Goal: Find specific page/section: Find specific page/section

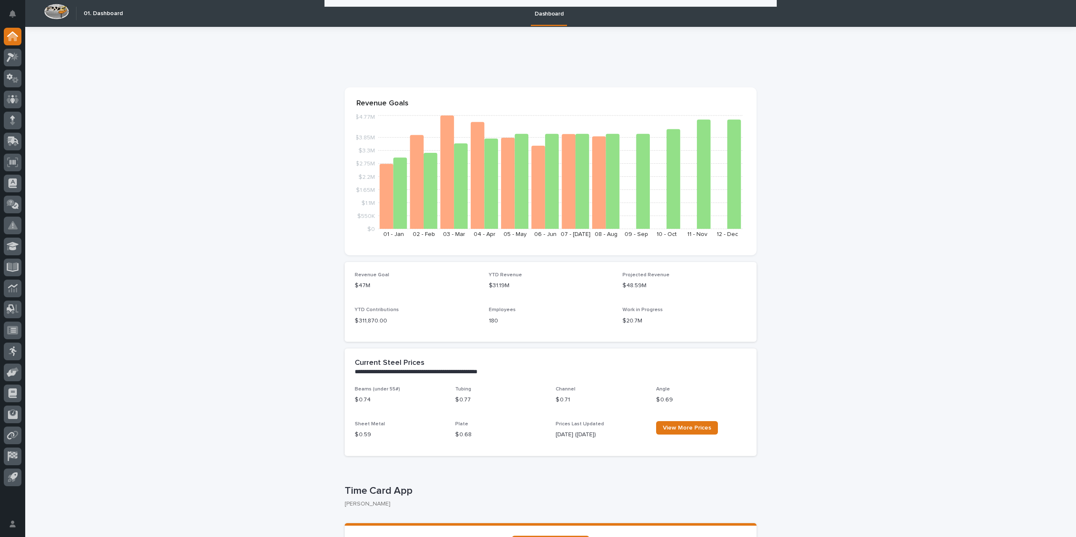
scroll to position [126, 0]
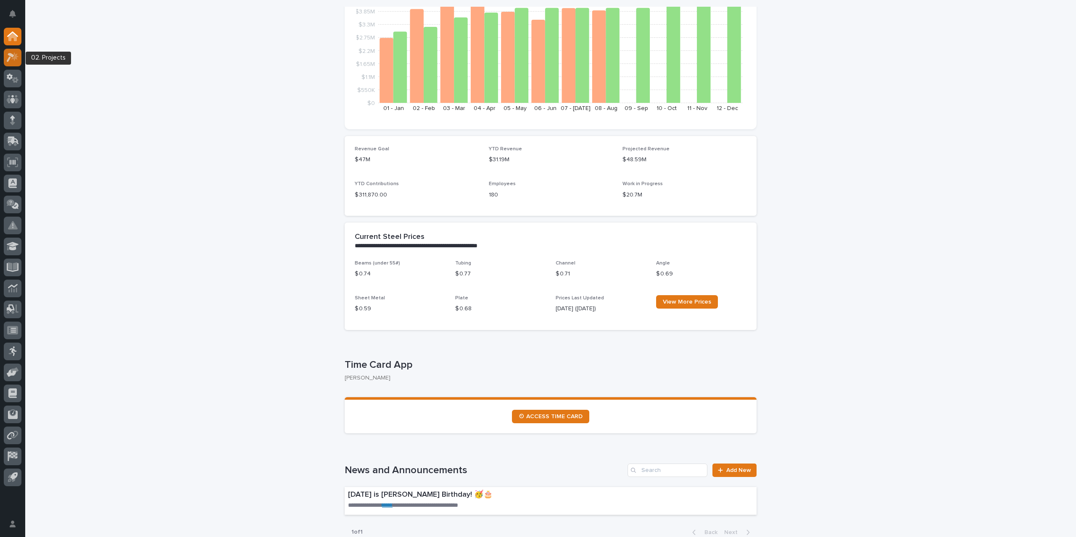
click at [7, 59] on icon at bounding box center [13, 58] width 12 height 10
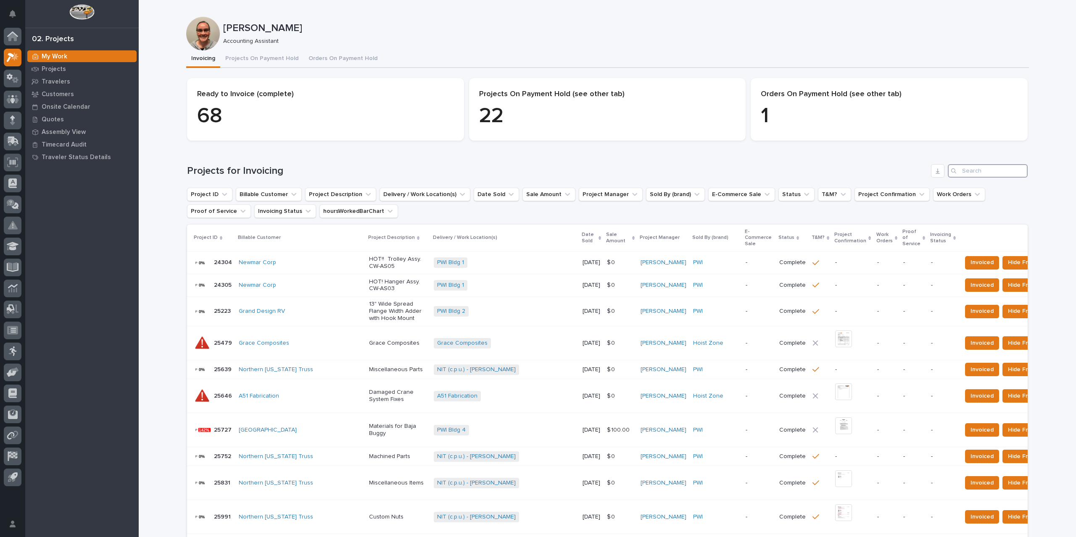
click at [964, 170] on input "Search" at bounding box center [988, 170] width 80 height 13
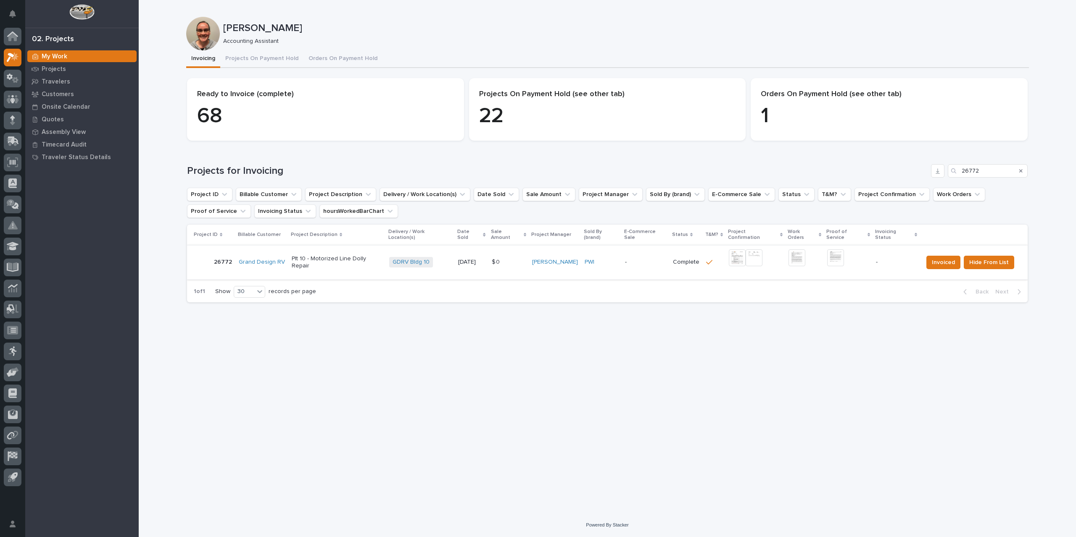
click at [733, 254] on img at bounding box center [737, 258] width 17 height 17
click at [736, 254] on img at bounding box center [737, 258] width 17 height 17
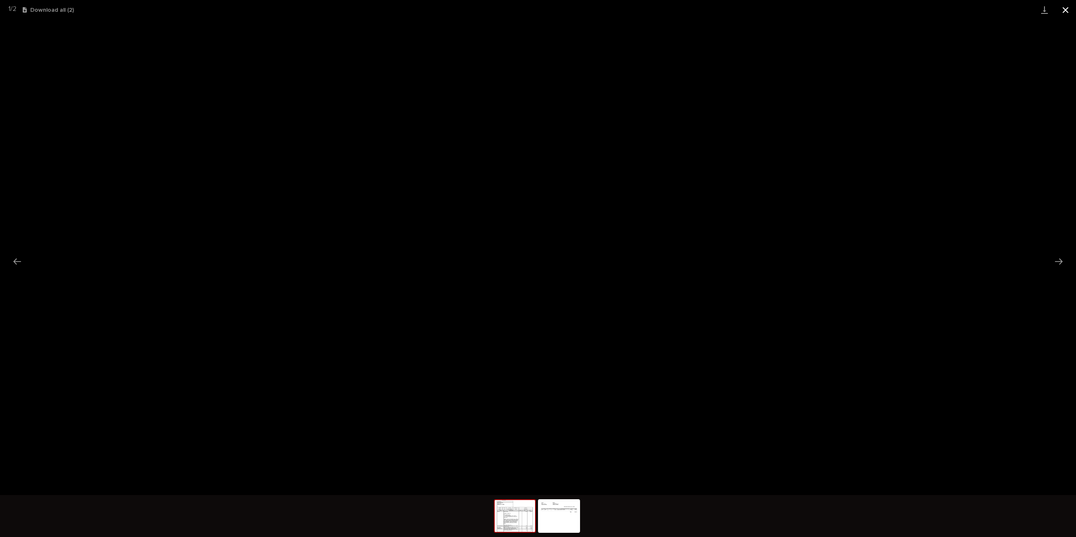
click at [1067, 7] on button "Close gallery" at bounding box center [1065, 10] width 21 height 20
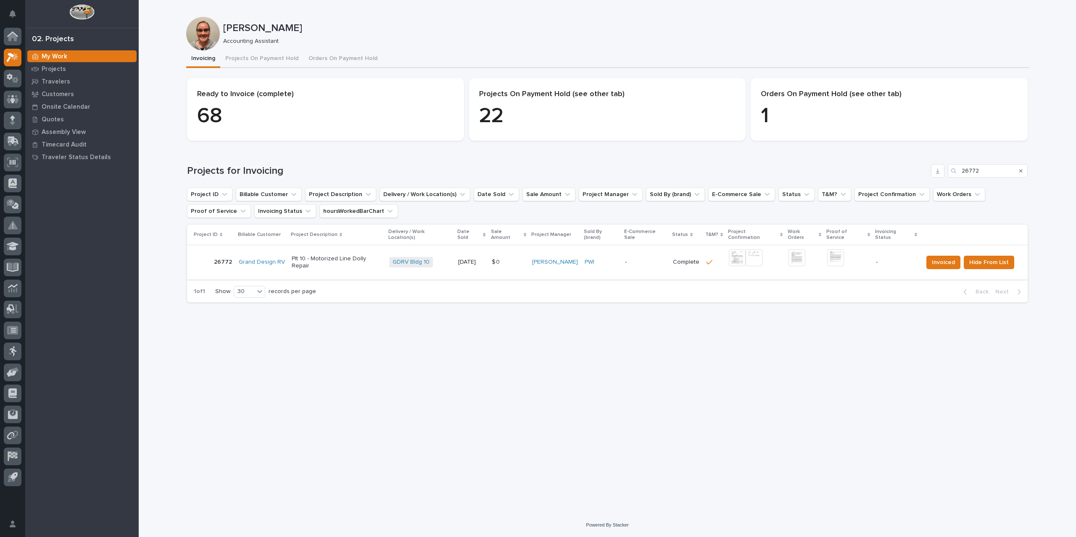
click at [833, 253] on img at bounding box center [835, 258] width 17 height 17
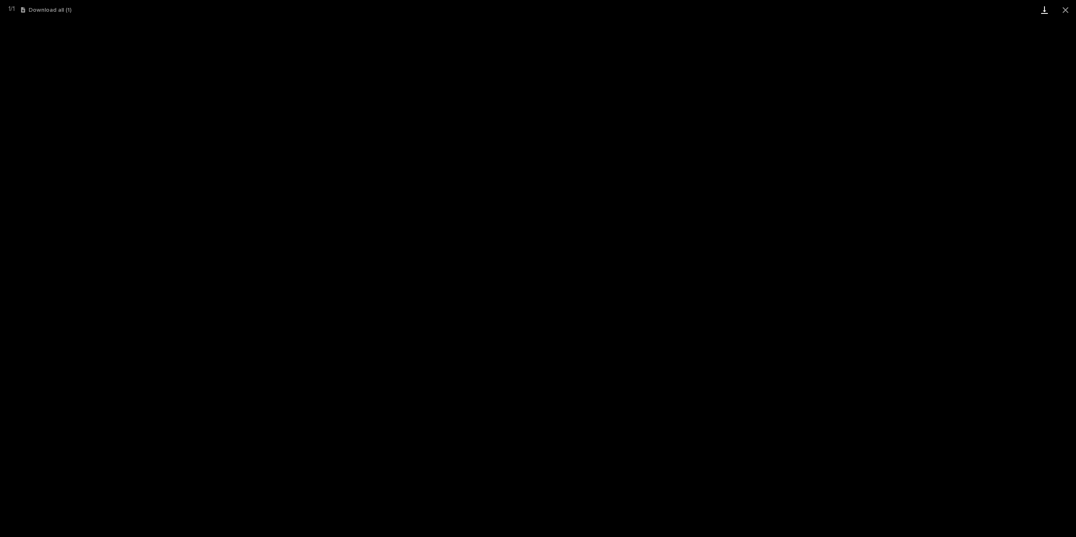
drag, startPoint x: 1065, startPoint y: 11, endPoint x: 1046, endPoint y: 16, distance: 19.9
click at [1065, 11] on button "Close gallery" at bounding box center [1065, 10] width 21 height 20
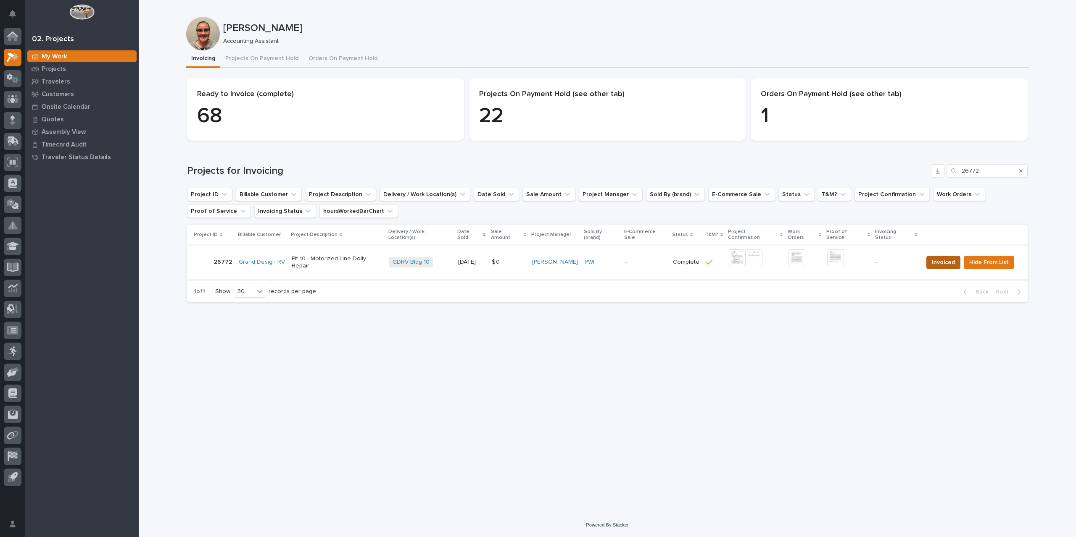
click at [941, 258] on span "Invoiced" at bounding box center [943, 263] width 23 height 10
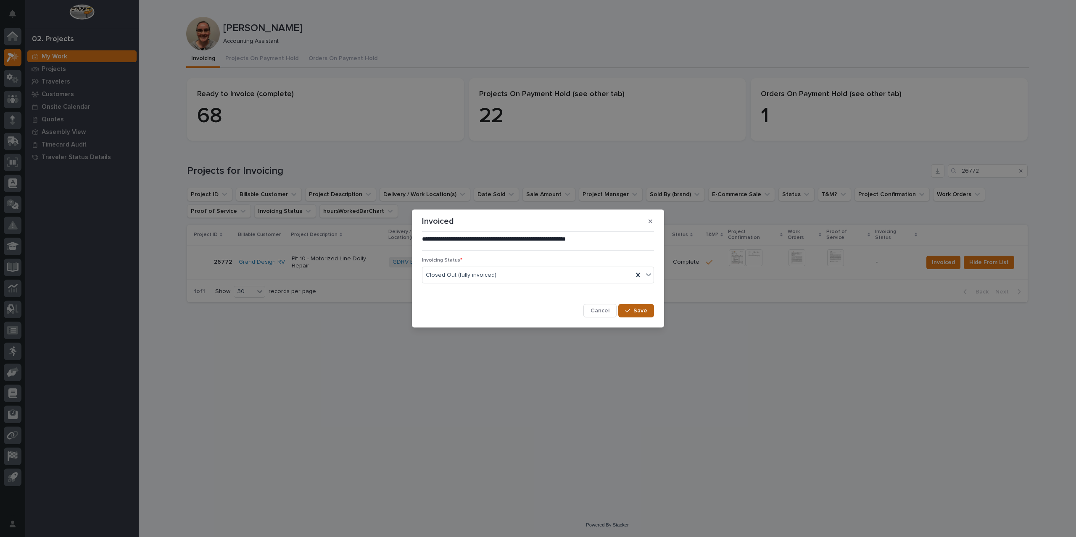
click at [640, 311] on span "Save" at bounding box center [640, 311] width 14 height 8
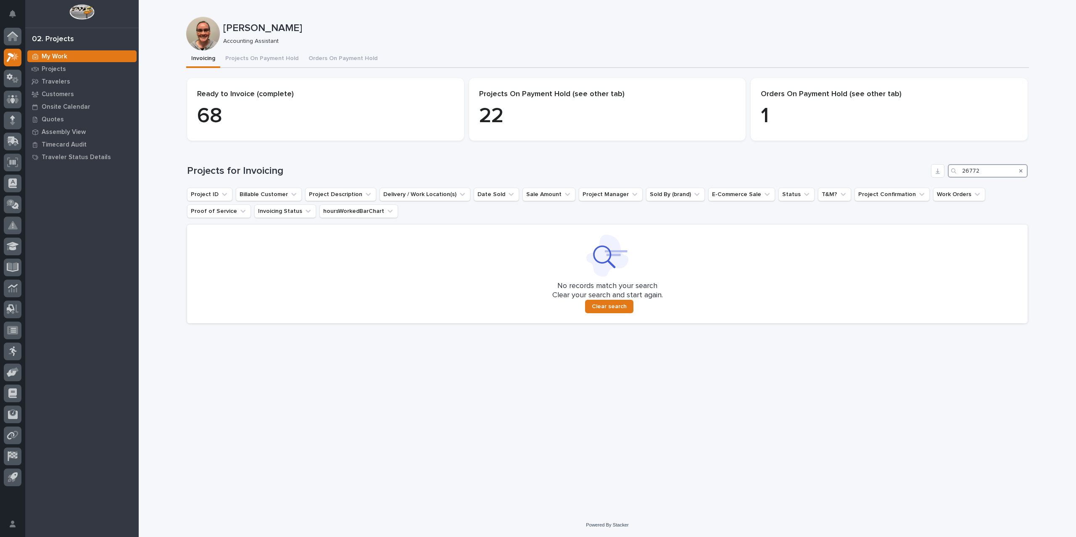
drag, startPoint x: 983, startPoint y: 171, endPoint x: 910, endPoint y: 171, distance: 73.1
click at [910, 171] on div "Projects for Invoicing 26772" at bounding box center [607, 170] width 840 height 13
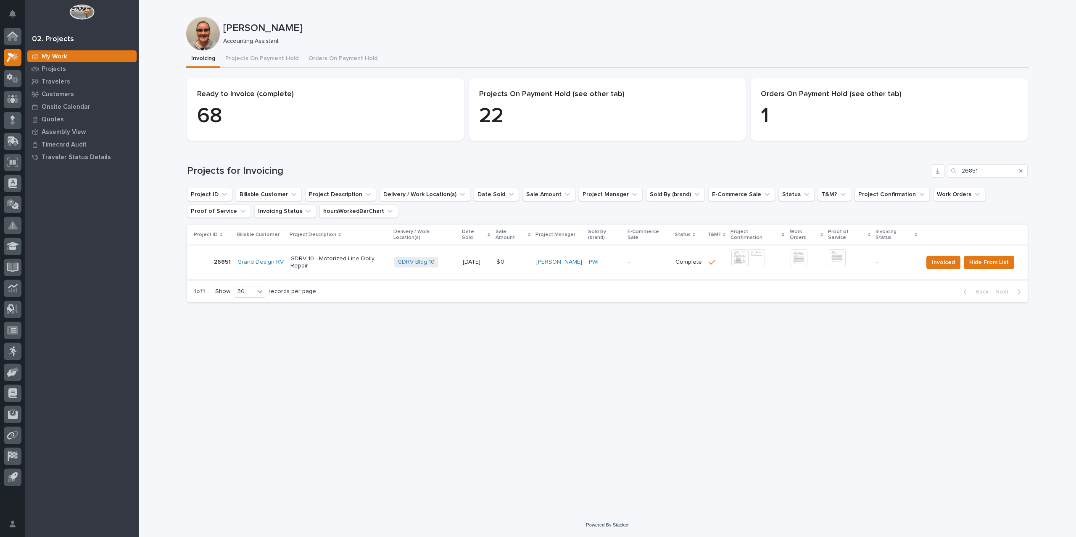
click at [741, 251] on img at bounding box center [739, 258] width 17 height 17
click at [742, 252] on img at bounding box center [739, 258] width 17 height 17
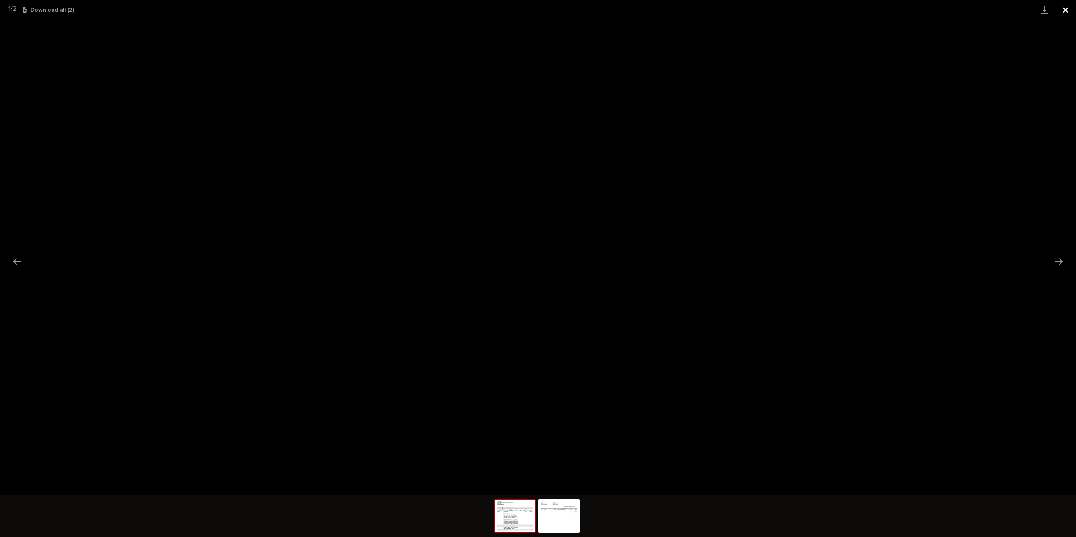
click at [1063, 7] on button "Close gallery" at bounding box center [1065, 10] width 21 height 20
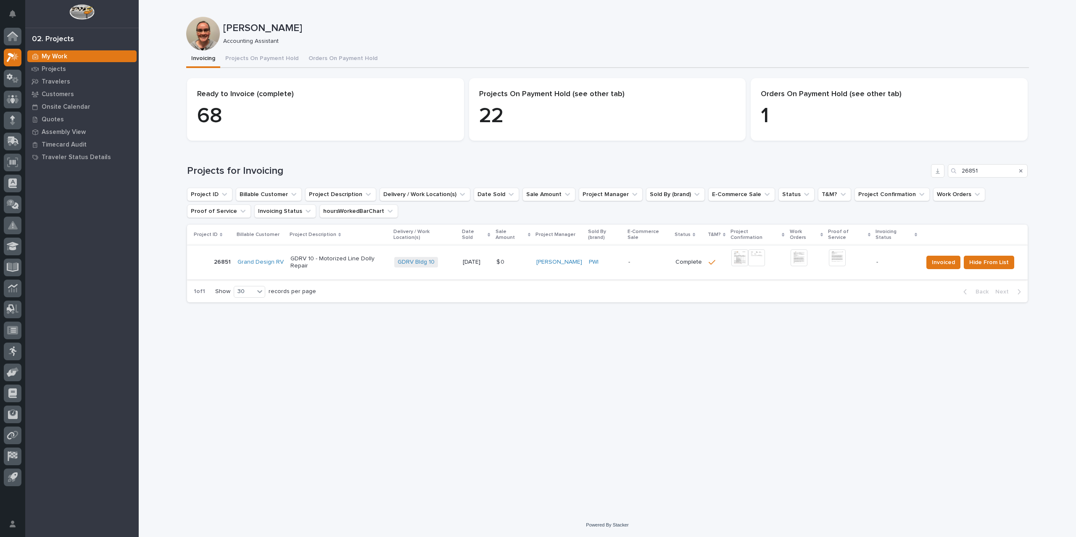
click at [834, 251] on img at bounding box center [837, 258] width 17 height 17
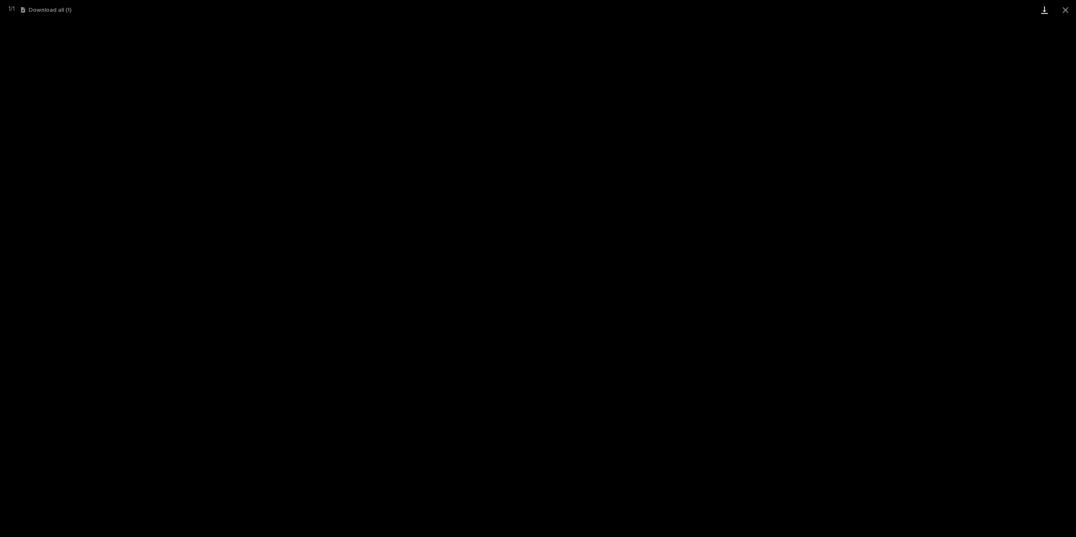
drag, startPoint x: 1065, startPoint y: 8, endPoint x: 1044, endPoint y: 7, distance: 20.6
click at [1065, 8] on button "Close gallery" at bounding box center [1065, 10] width 21 height 20
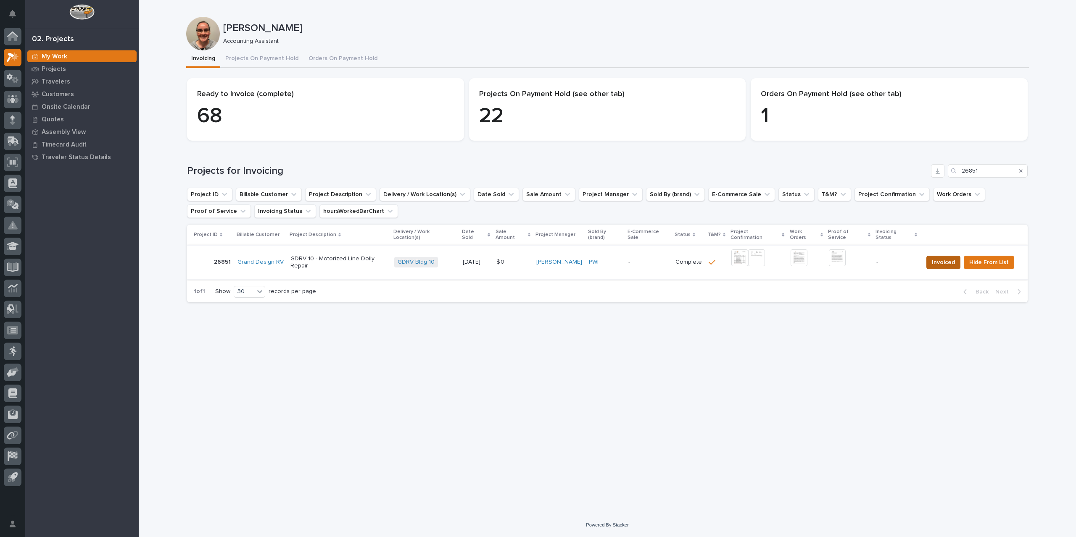
click at [947, 259] on span "Invoiced" at bounding box center [943, 263] width 23 height 10
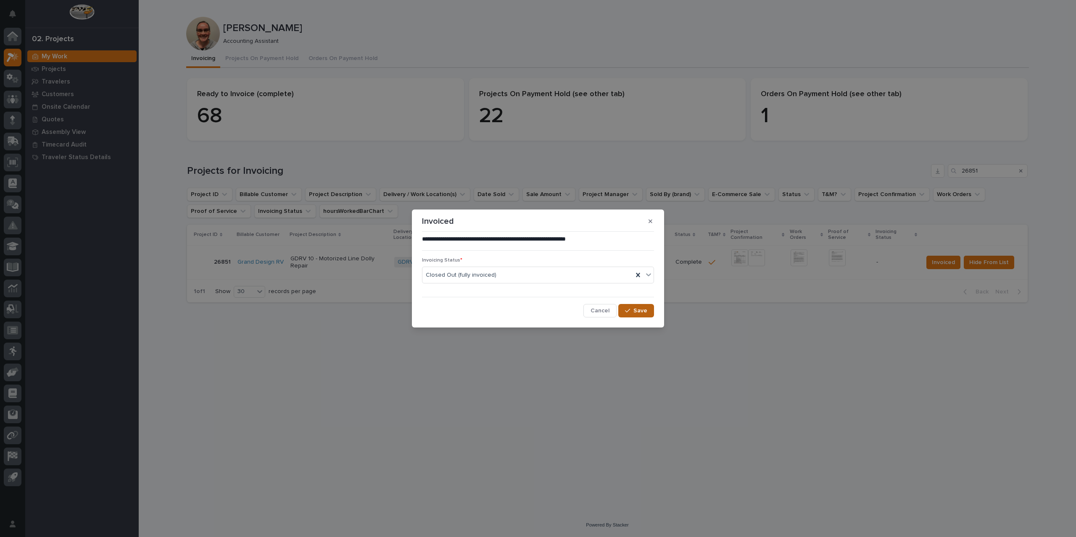
click at [643, 308] on span "Save" at bounding box center [640, 311] width 14 height 8
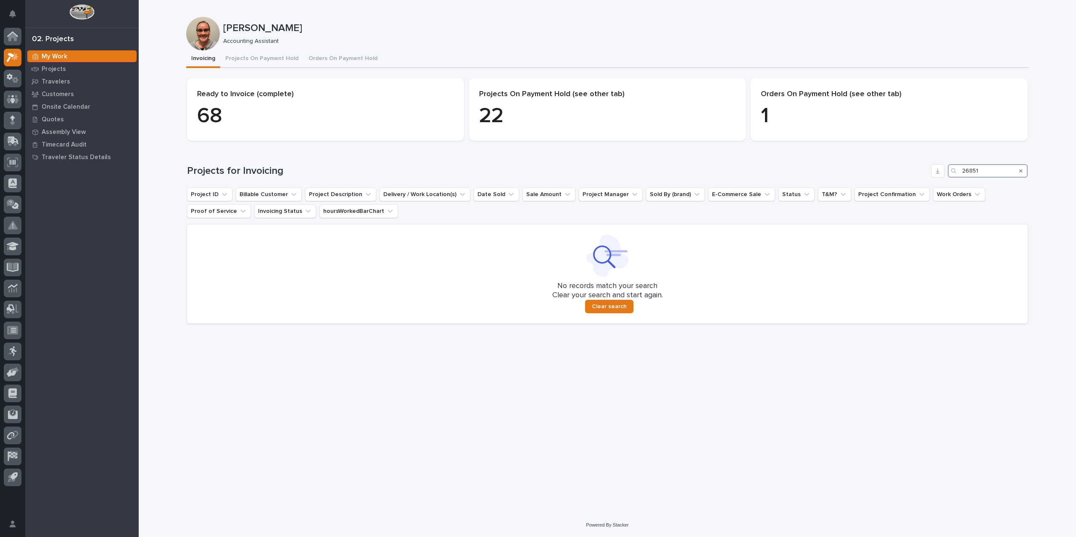
drag, startPoint x: 985, startPoint y: 170, endPoint x: 928, endPoint y: 172, distance: 57.2
click at [928, 172] on div "Projects for Invoicing 26851" at bounding box center [607, 170] width 840 height 13
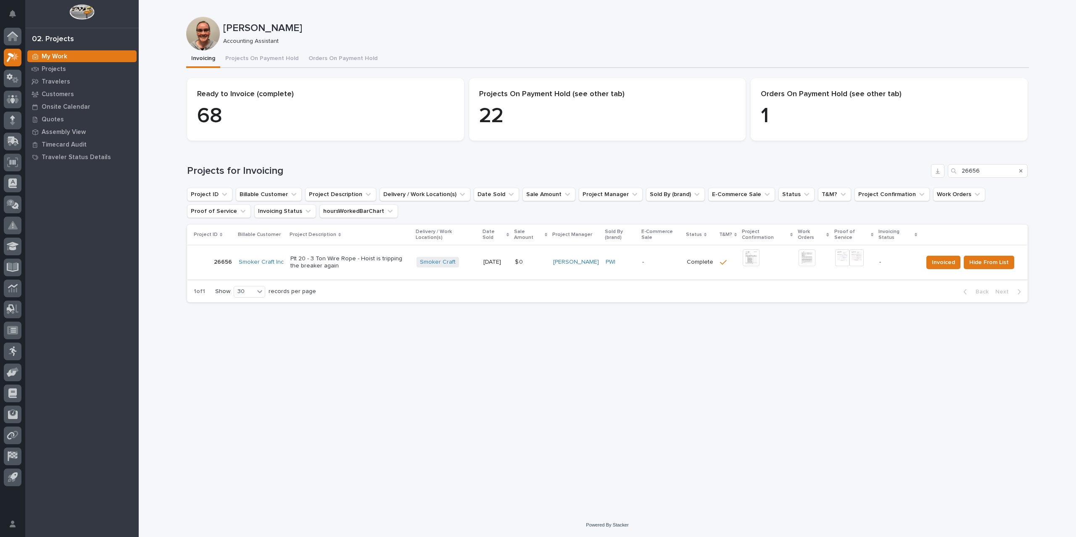
click at [753, 258] on img at bounding box center [751, 258] width 17 height 17
click at [751, 263] on img at bounding box center [751, 258] width 17 height 17
click at [843, 258] on img at bounding box center [842, 258] width 14 height 17
click at [845, 258] on img at bounding box center [842, 258] width 14 height 17
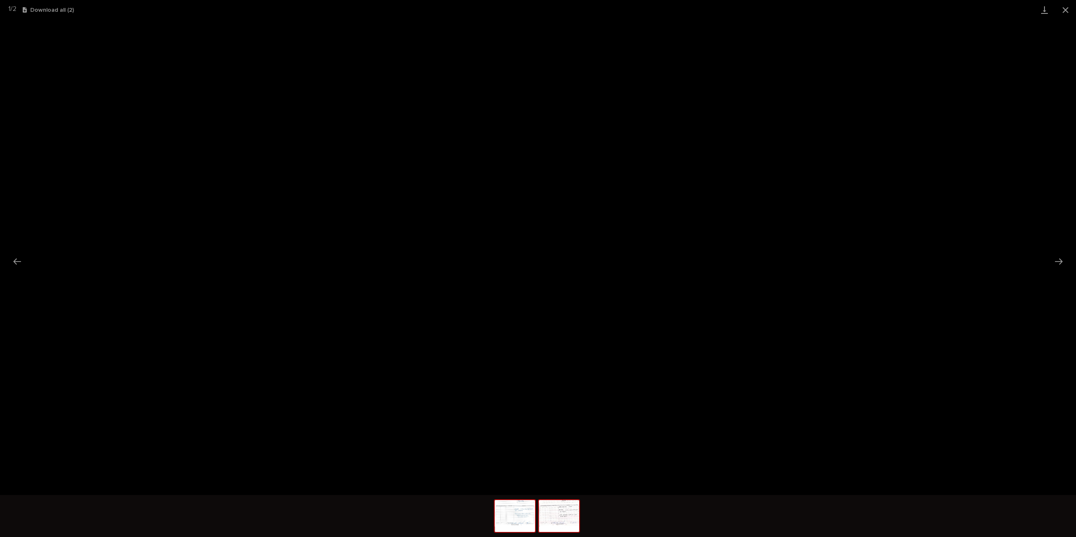
click at [560, 522] on img at bounding box center [559, 516] width 40 height 32
click at [517, 523] on img at bounding box center [515, 516] width 40 height 32
click at [562, 526] on img at bounding box center [559, 516] width 40 height 32
click at [1073, 4] on button "Close gallery" at bounding box center [1065, 10] width 21 height 20
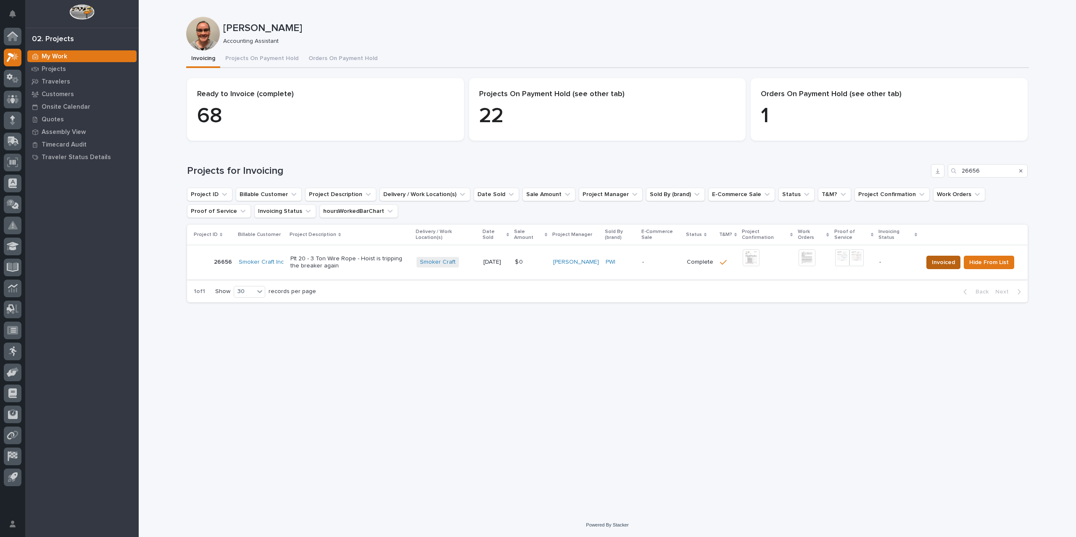
click at [948, 265] on span "Invoiced" at bounding box center [943, 263] width 23 height 10
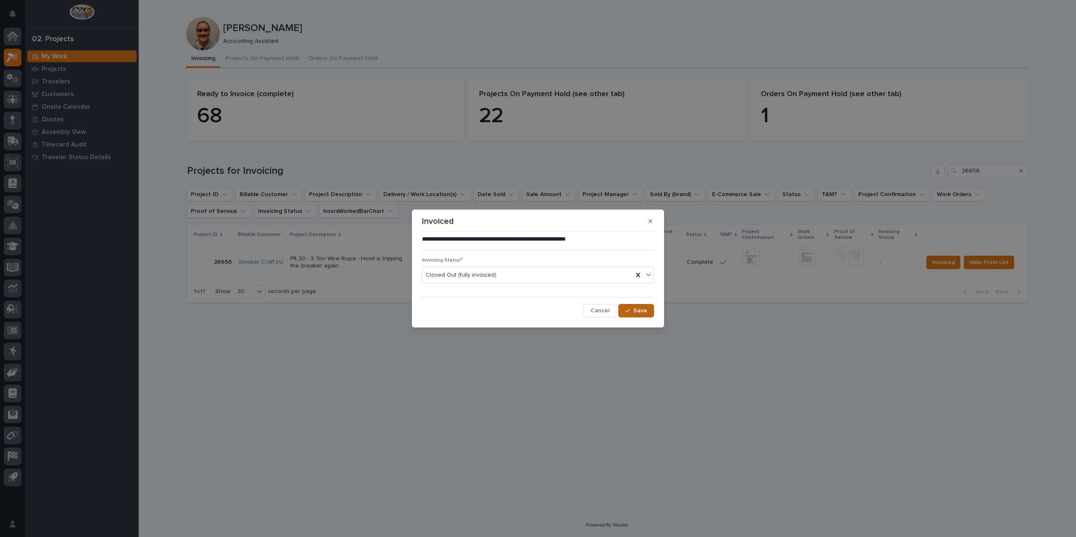
click at [635, 309] on span "Save" at bounding box center [640, 311] width 14 height 8
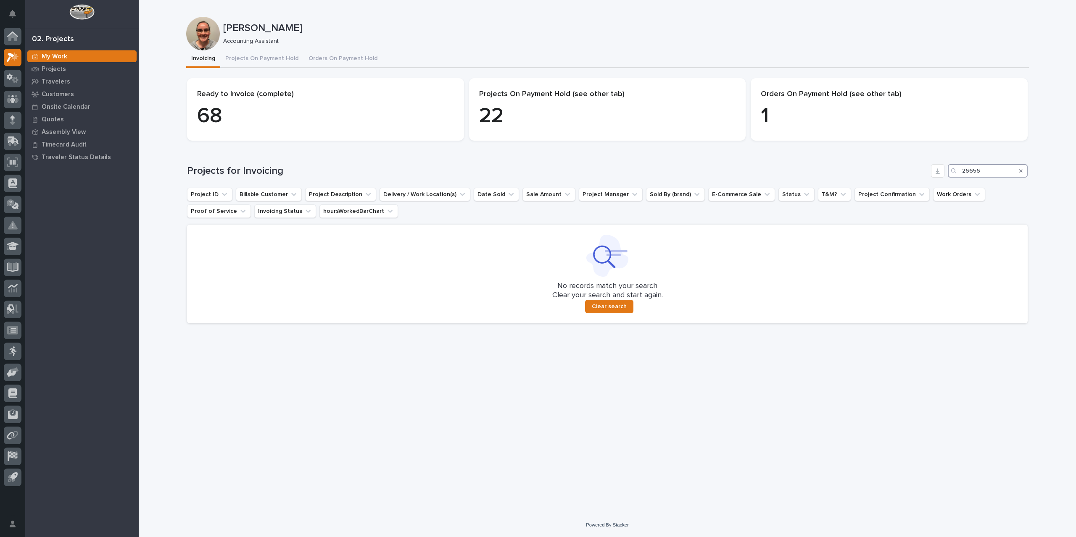
drag, startPoint x: 997, startPoint y: 169, endPoint x: 914, endPoint y: 161, distance: 84.0
click at [914, 161] on div "Loading... Saving… Projects for Invoicing 26656 Project ID Billable Customer Pr…" at bounding box center [607, 239] width 840 height 183
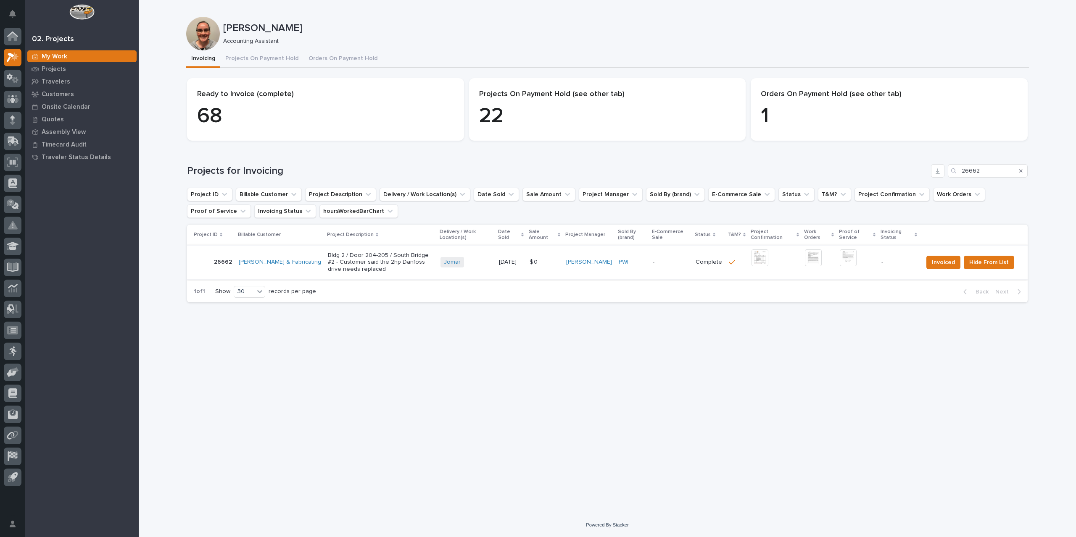
click at [765, 261] on img at bounding box center [759, 258] width 17 height 17
click at [849, 257] on img at bounding box center [848, 258] width 17 height 17
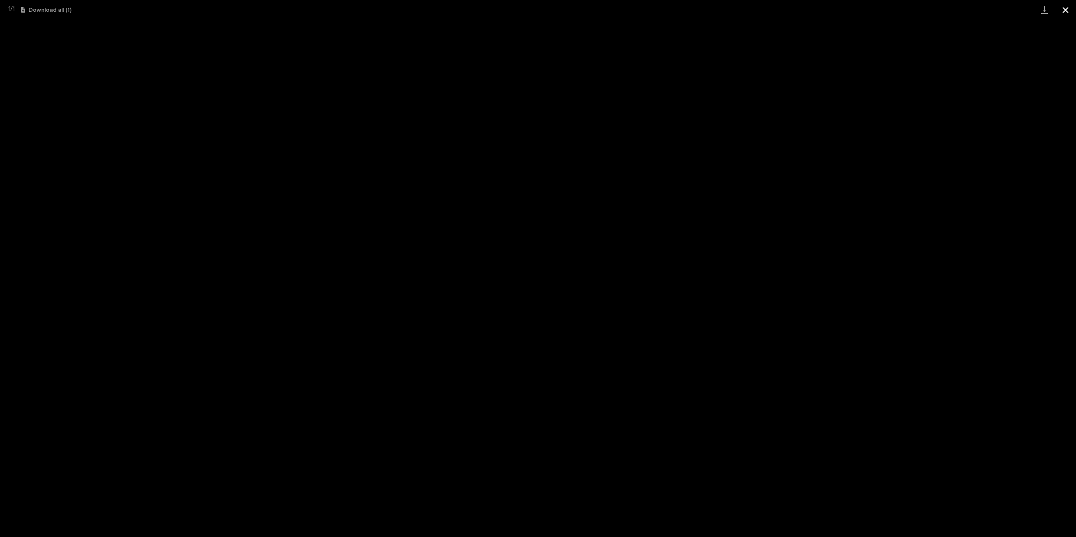
click at [1065, 13] on button "Close gallery" at bounding box center [1065, 10] width 21 height 20
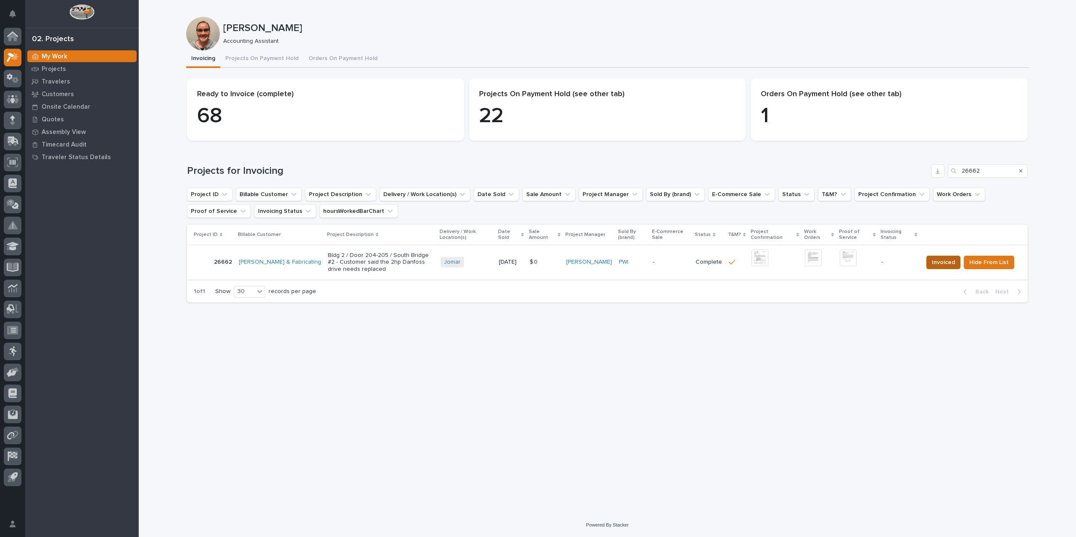
click at [950, 259] on span "Invoiced" at bounding box center [943, 263] width 23 height 10
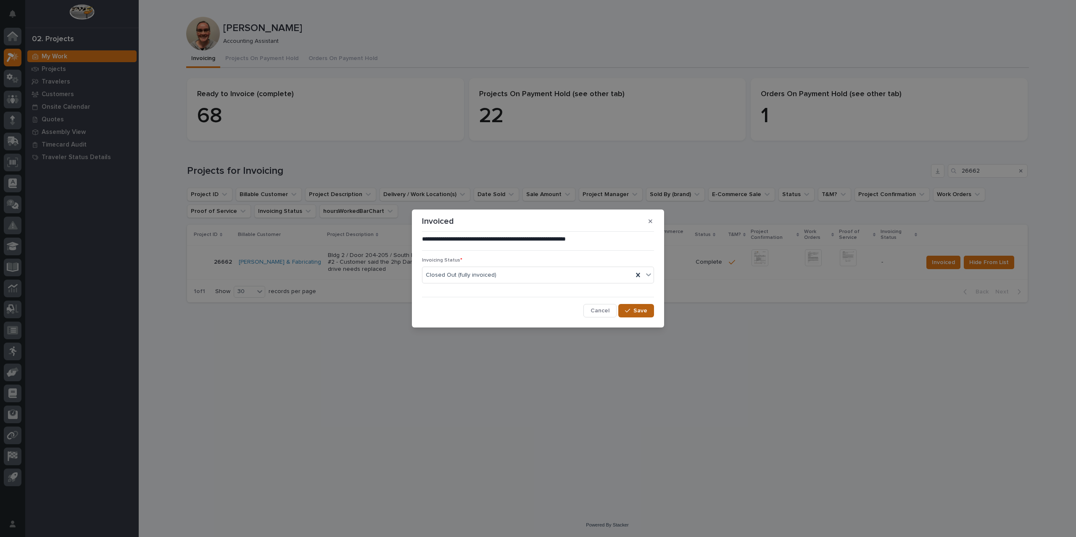
click at [635, 310] on span "Save" at bounding box center [640, 311] width 14 height 8
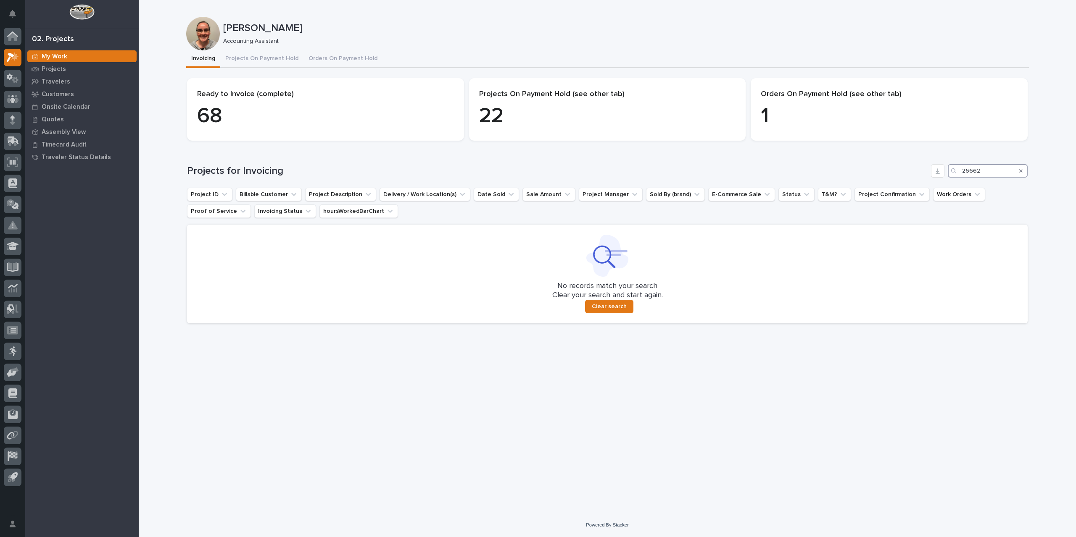
click at [993, 175] on input "26662" at bounding box center [988, 170] width 80 height 13
click at [889, 190] on div "Projects for Invoicing 26662 Project ID Billable Customer Project Description D…" at bounding box center [607, 243] width 840 height 159
drag, startPoint x: 999, startPoint y: 176, endPoint x: 910, endPoint y: 174, distance: 89.5
click at [910, 174] on div "Projects for Invoicing 26662" at bounding box center [607, 170] width 840 height 13
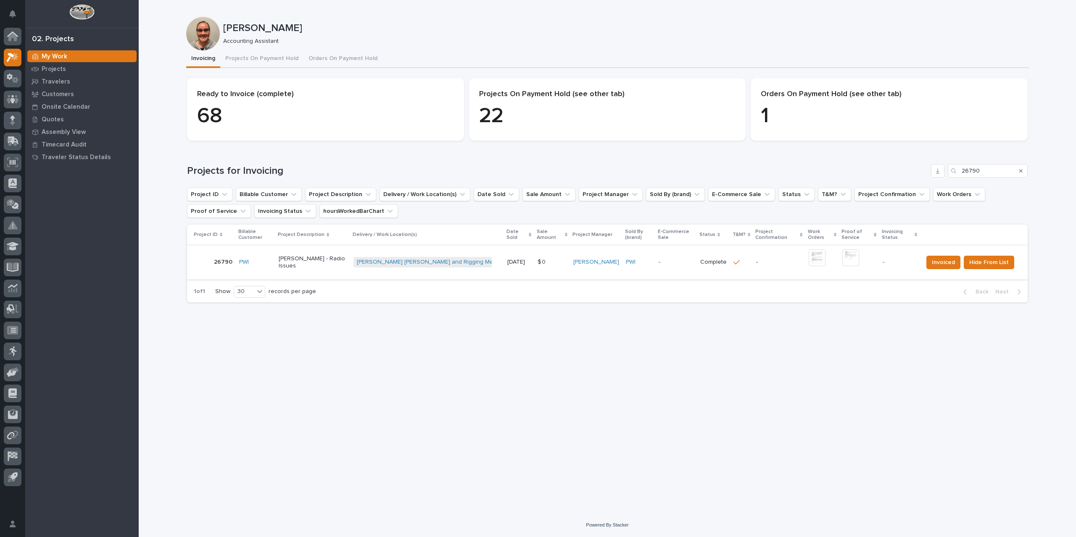
click at [809, 253] on img at bounding box center [817, 258] width 17 height 17
click at [989, 258] on span "Hide From List" at bounding box center [989, 263] width 40 height 10
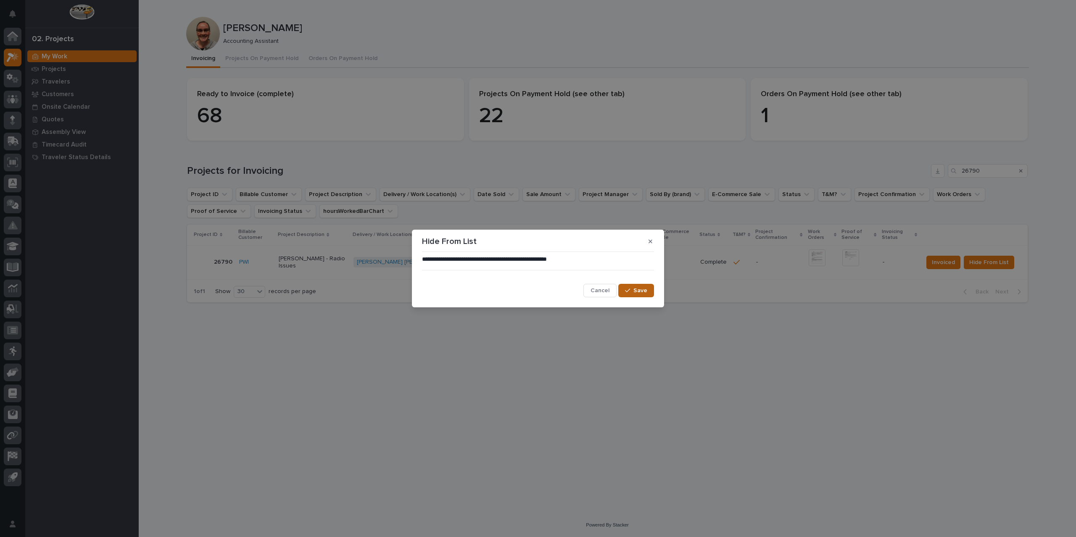
click at [634, 289] on span "Save" at bounding box center [640, 291] width 14 height 8
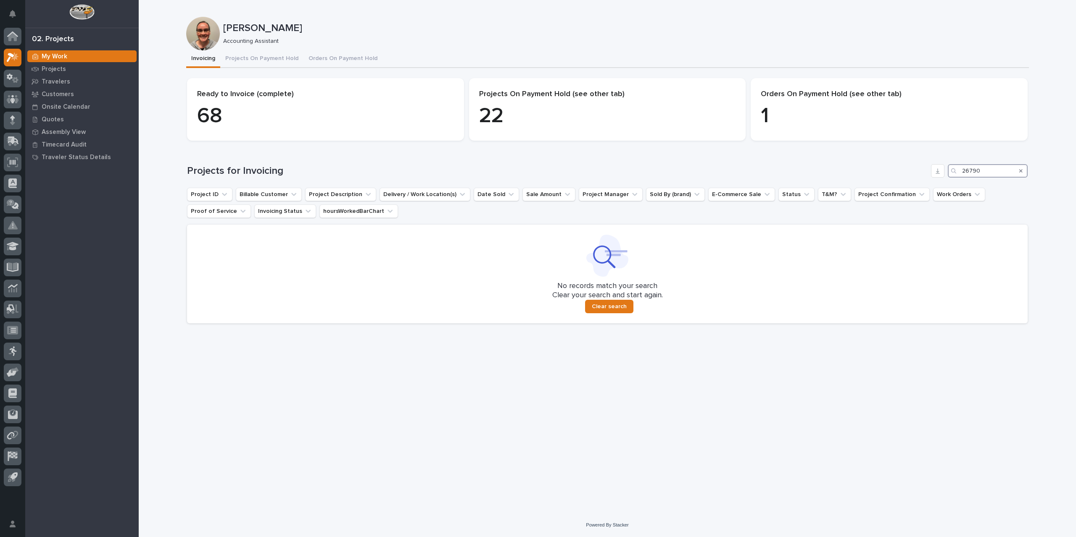
drag, startPoint x: 988, startPoint y: 174, endPoint x: 919, endPoint y: 174, distance: 68.5
click at [919, 174] on div "Projects for Invoicing 26790" at bounding box center [607, 170] width 840 height 13
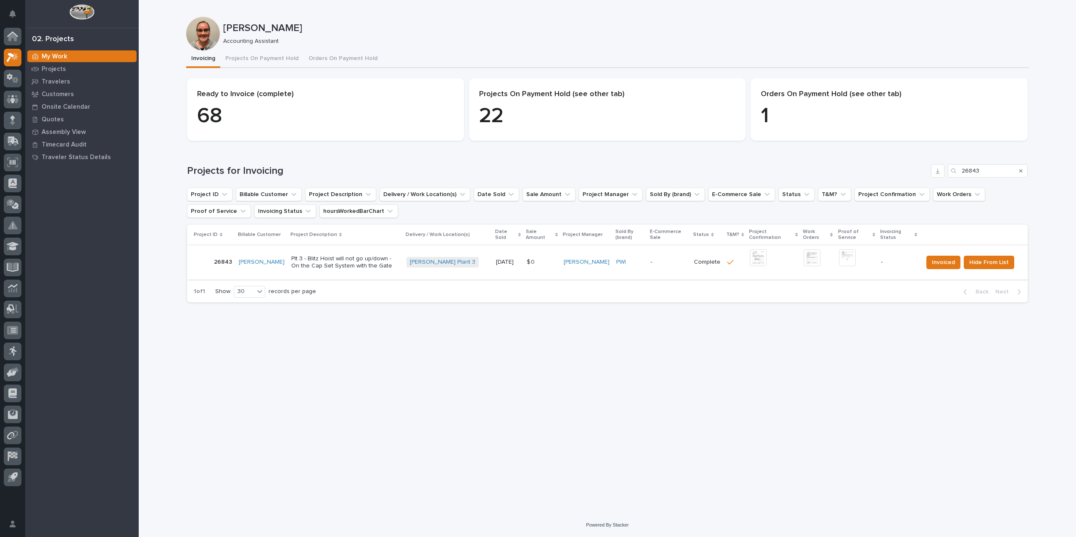
click at [755, 258] on img at bounding box center [758, 258] width 17 height 17
click at [845, 259] on img at bounding box center [847, 258] width 17 height 17
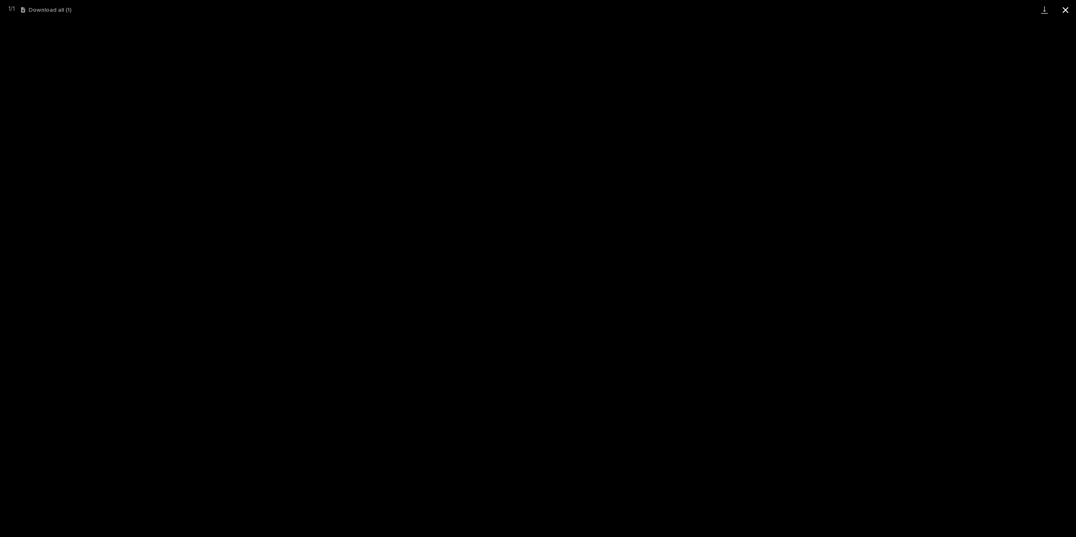
click at [1073, 9] on button "Close gallery" at bounding box center [1065, 10] width 21 height 20
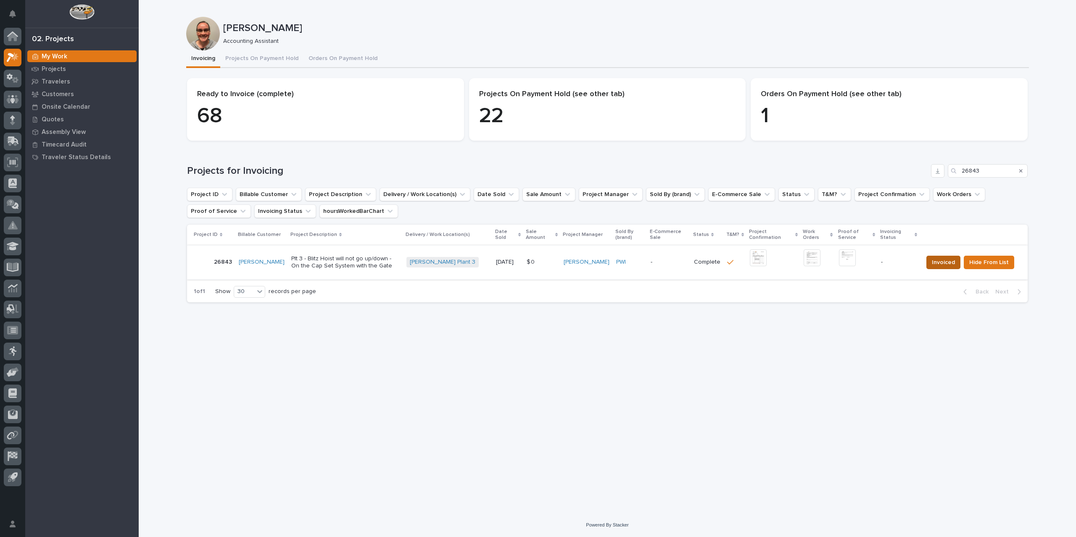
click at [943, 264] on span "Invoiced" at bounding box center [943, 263] width 23 height 10
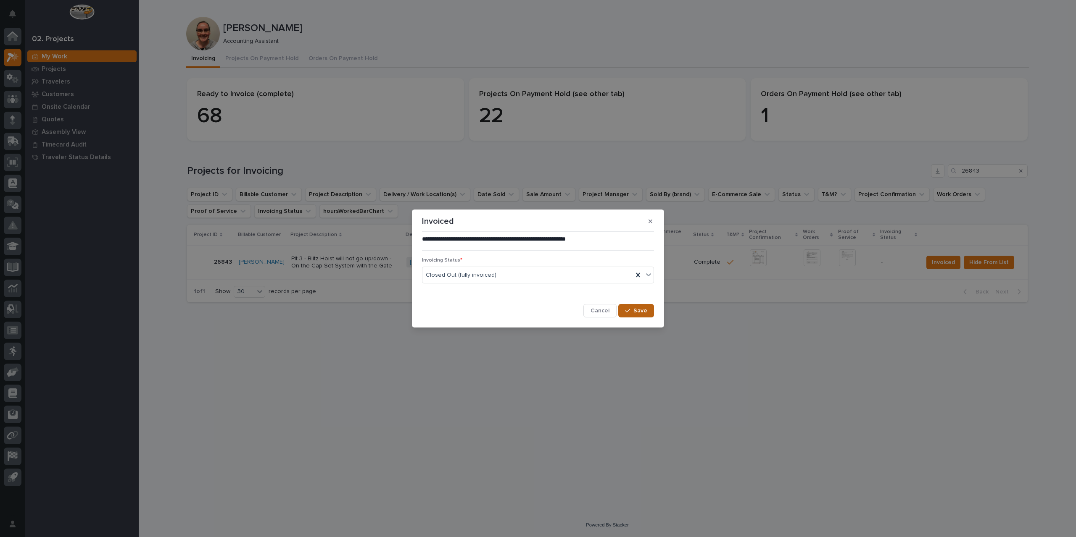
click at [627, 308] on icon "button" at bounding box center [627, 311] width 5 height 6
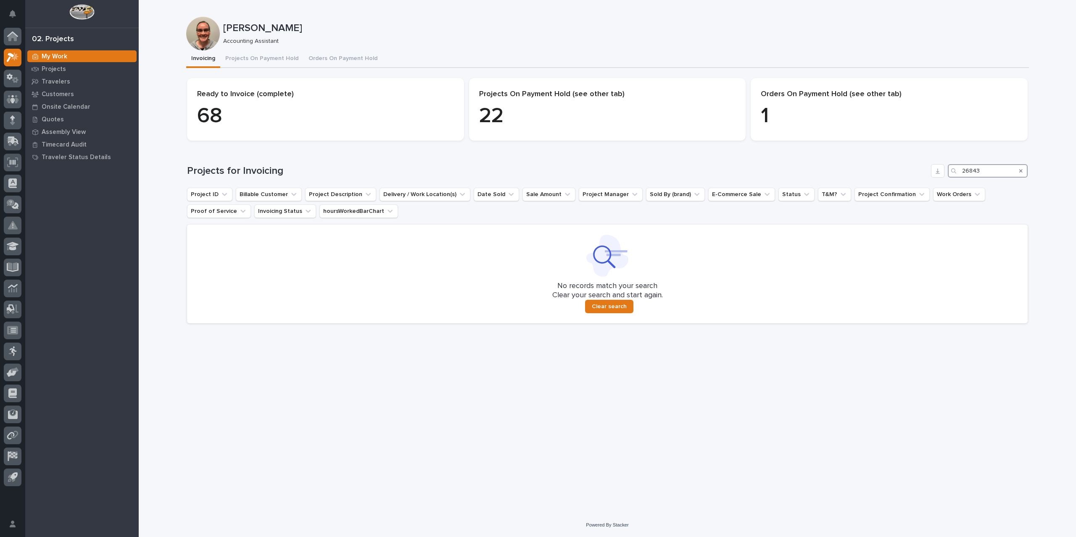
drag, startPoint x: 999, startPoint y: 171, endPoint x: 925, endPoint y: 175, distance: 74.5
click at [925, 175] on div "Projects for Invoicing 26843" at bounding box center [607, 170] width 840 height 13
type input "26854"
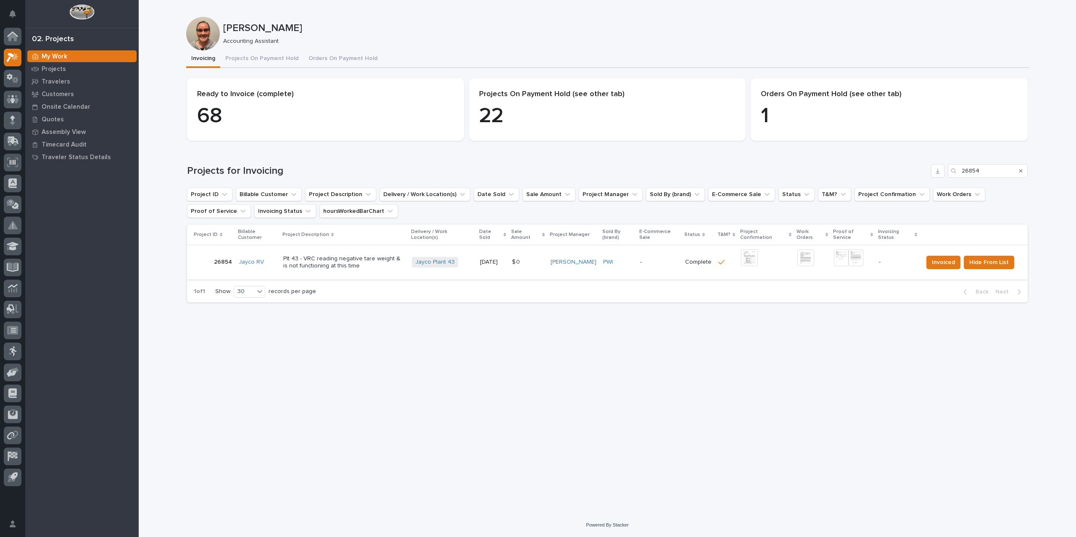
click at [747, 258] on img at bounding box center [749, 258] width 17 height 17
click at [751, 259] on img at bounding box center [749, 258] width 17 height 17
click at [840, 259] on img at bounding box center [841, 258] width 15 height 17
click at [863, 257] on img at bounding box center [855, 258] width 15 height 17
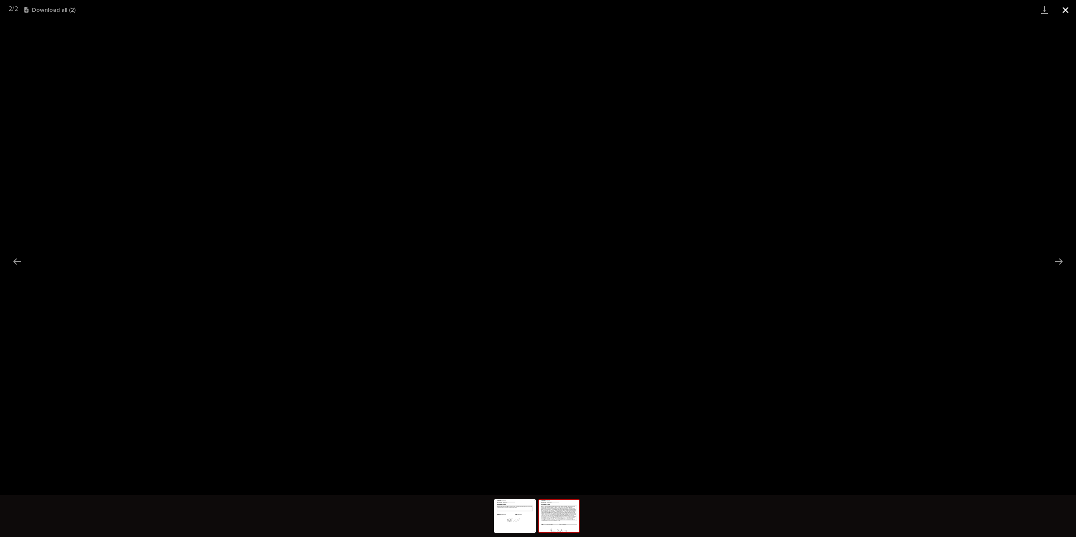
click at [1065, 8] on button "Close gallery" at bounding box center [1065, 10] width 21 height 20
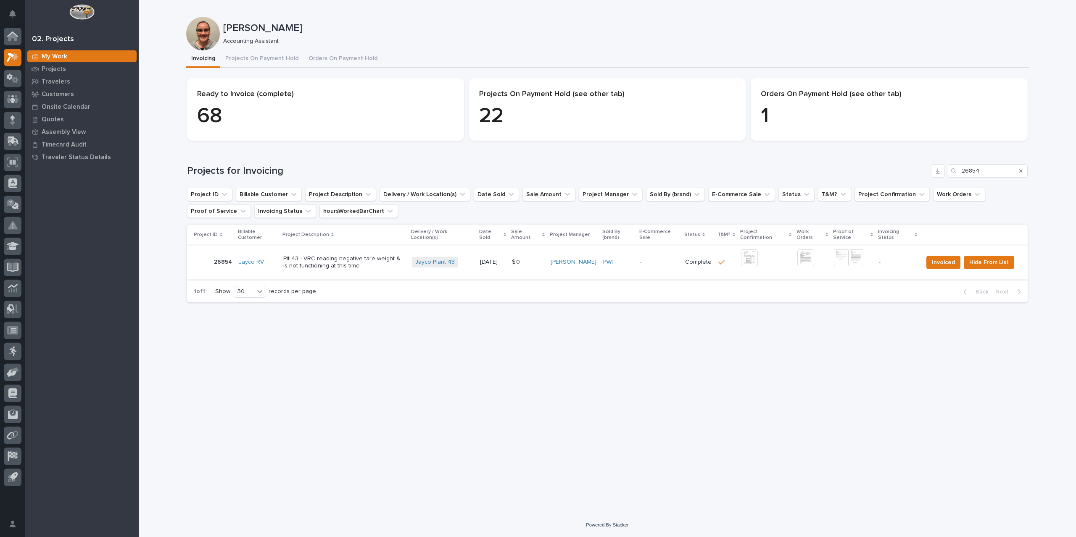
click at [840, 255] on img at bounding box center [841, 258] width 15 height 17
click at [844, 261] on body "My Settings Log Out 02. Projects My Work Projects Travelers Customers Onsite Ca…" at bounding box center [538, 268] width 1076 height 537
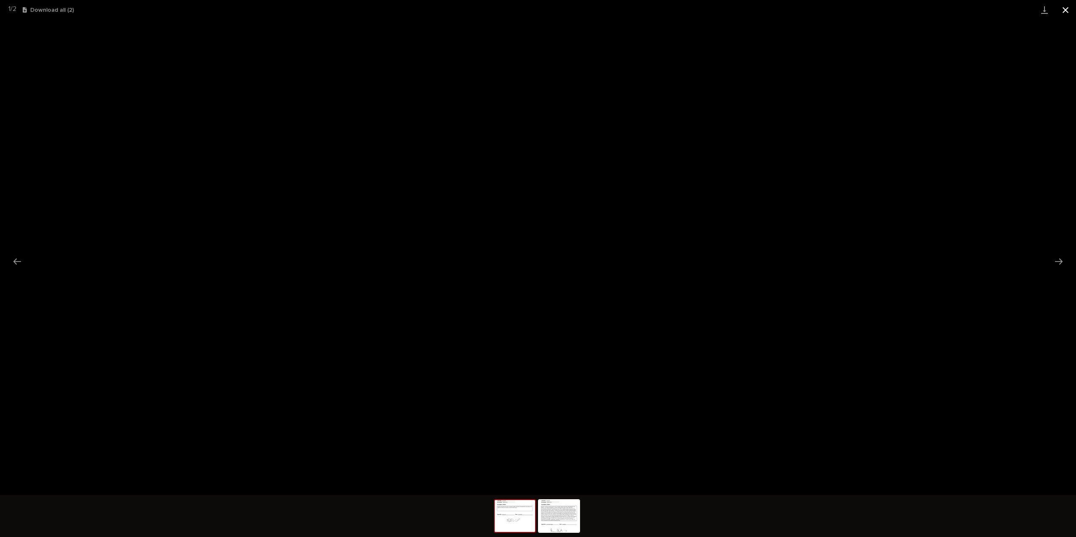
click at [1062, 10] on button "Close gallery" at bounding box center [1065, 10] width 21 height 20
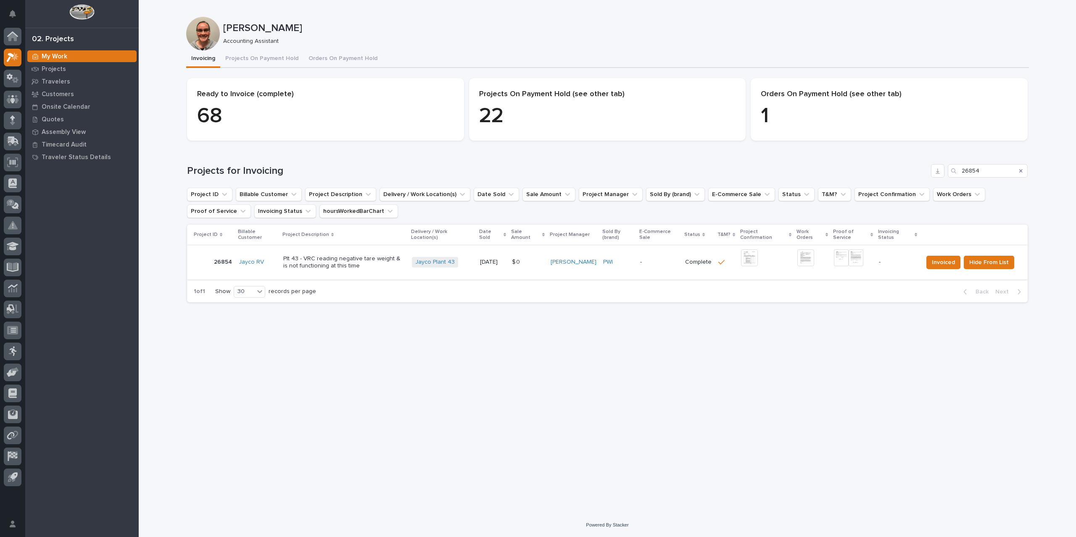
click at [859, 256] on img at bounding box center [855, 258] width 15 height 17
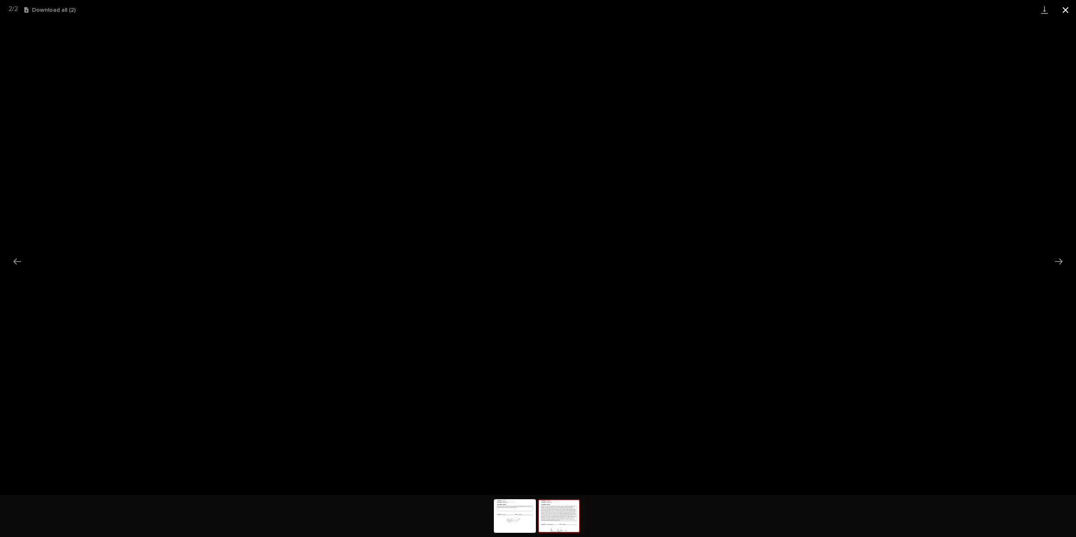
click at [1067, 11] on button "Close gallery" at bounding box center [1065, 10] width 21 height 20
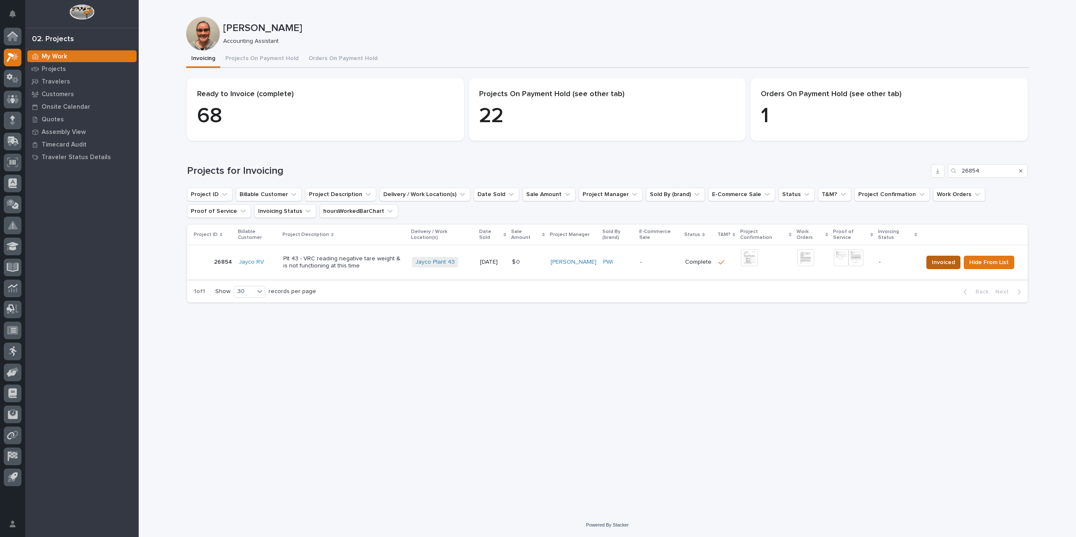
click at [941, 261] on span "Invoiced" at bounding box center [943, 263] width 23 height 10
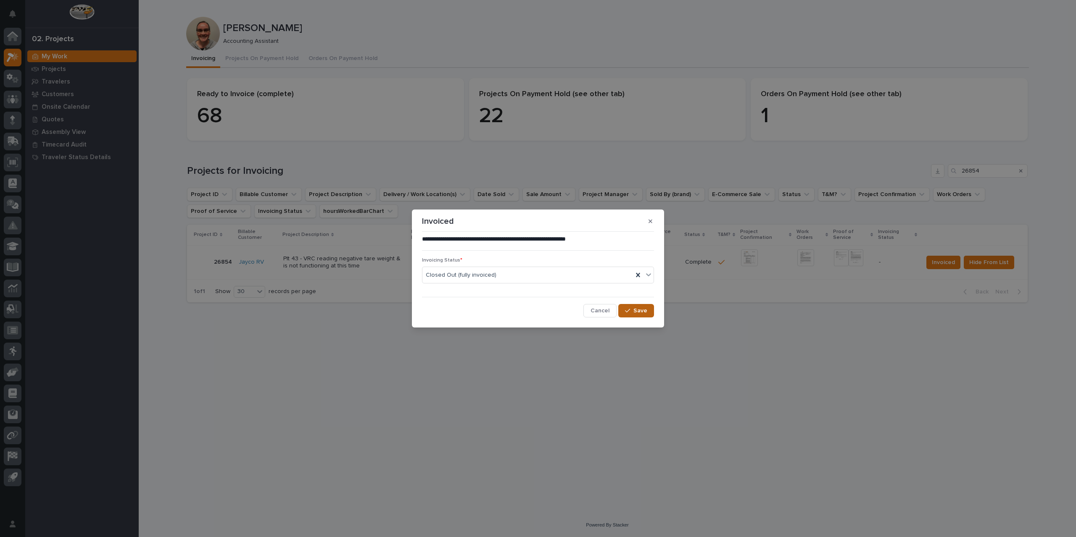
click at [634, 313] on span "Save" at bounding box center [640, 311] width 14 height 8
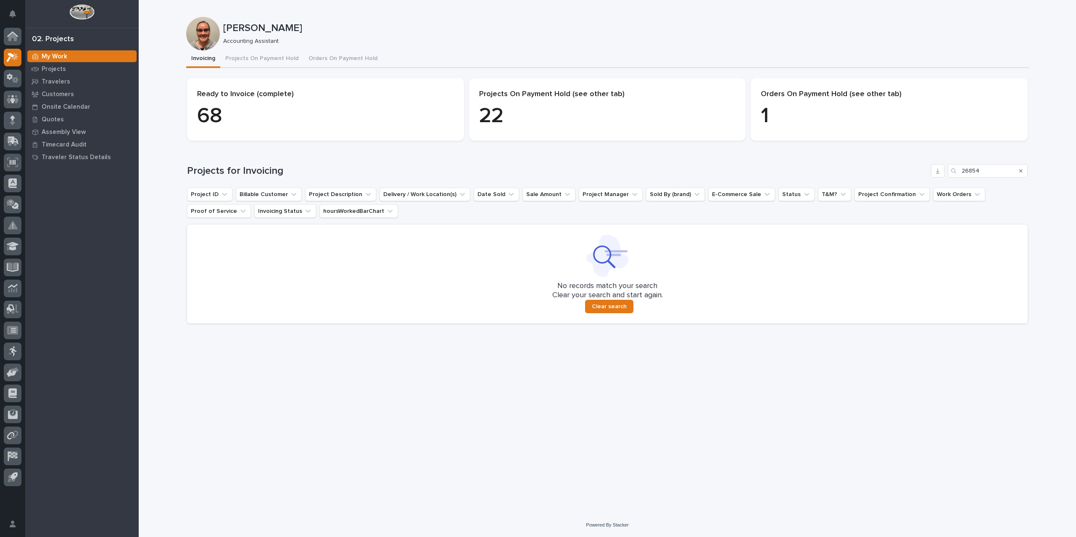
click at [1021, 170] on icon "Search" at bounding box center [1020, 171] width 3 height 5
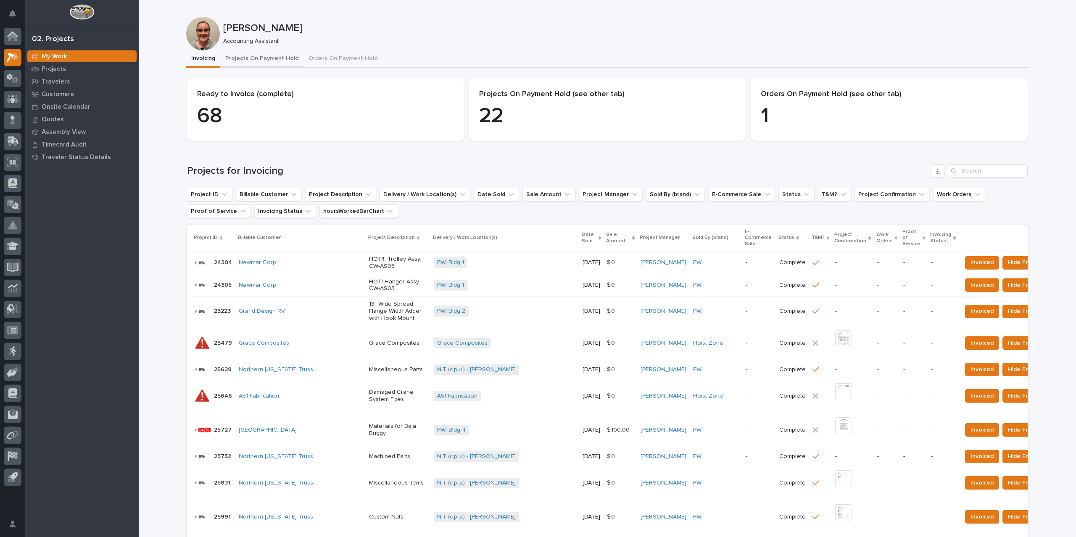
click at [266, 58] on button "Projects On Payment Hold" at bounding box center [261, 59] width 83 height 18
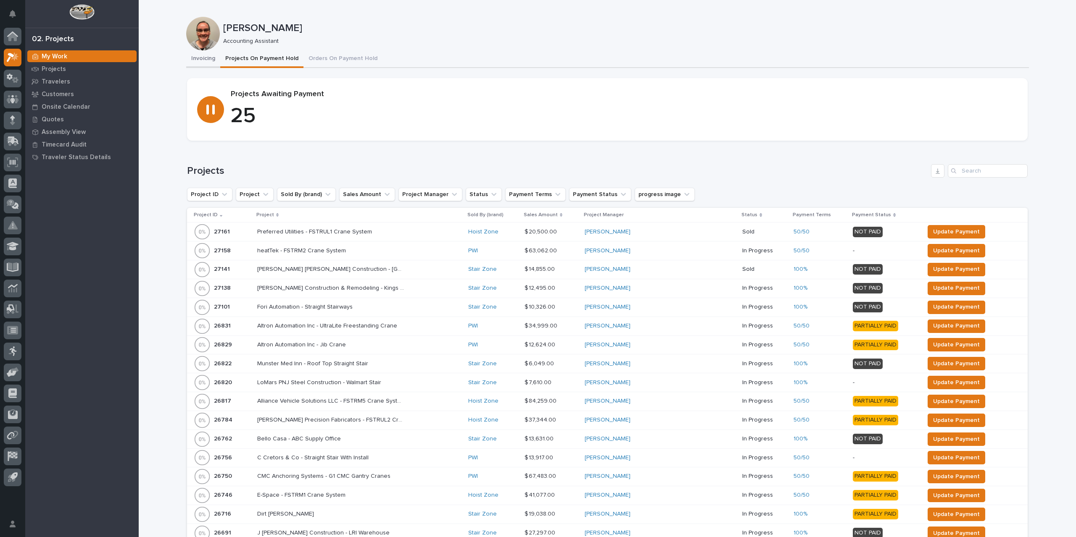
click at [198, 60] on button "Invoicing" at bounding box center [203, 59] width 34 height 18
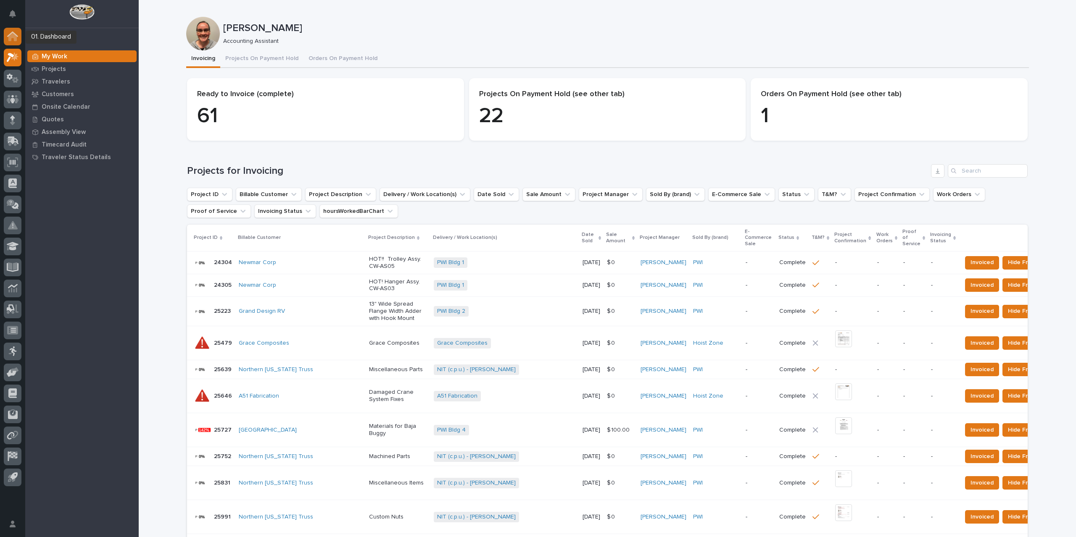
click at [16, 32] on icon at bounding box center [12, 37] width 11 height 10
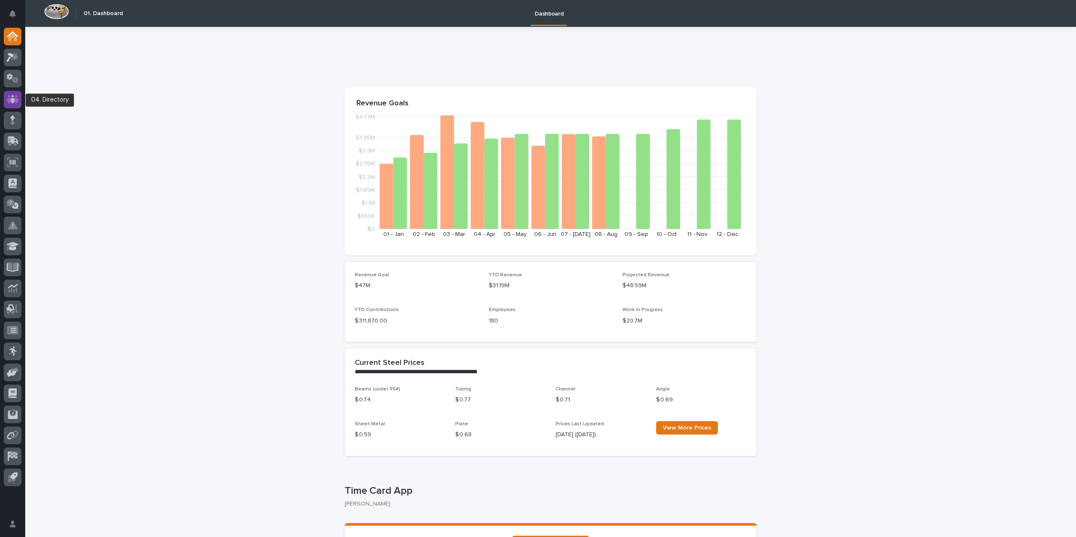
click at [15, 103] on icon at bounding box center [13, 100] width 12 height 10
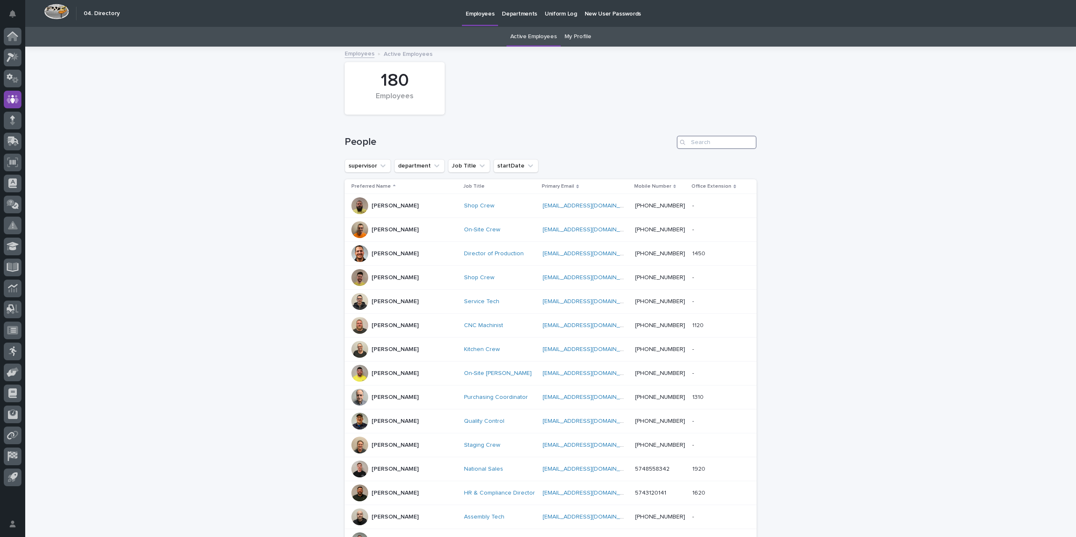
click at [701, 142] on input "Search" at bounding box center [717, 142] width 80 height 13
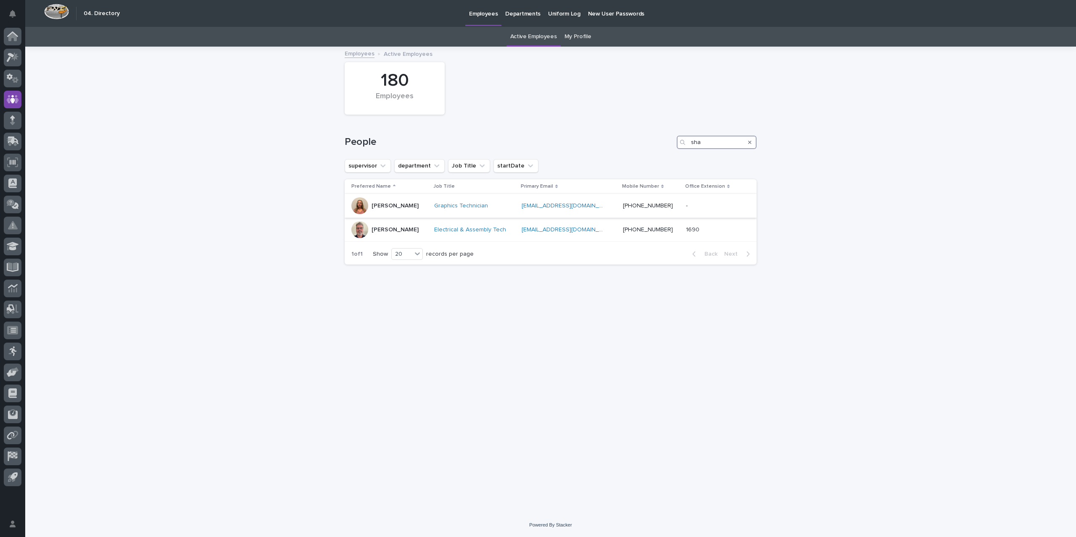
type input "sha"
click at [509, 209] on div "Graphics Technician" at bounding box center [474, 206] width 81 height 7
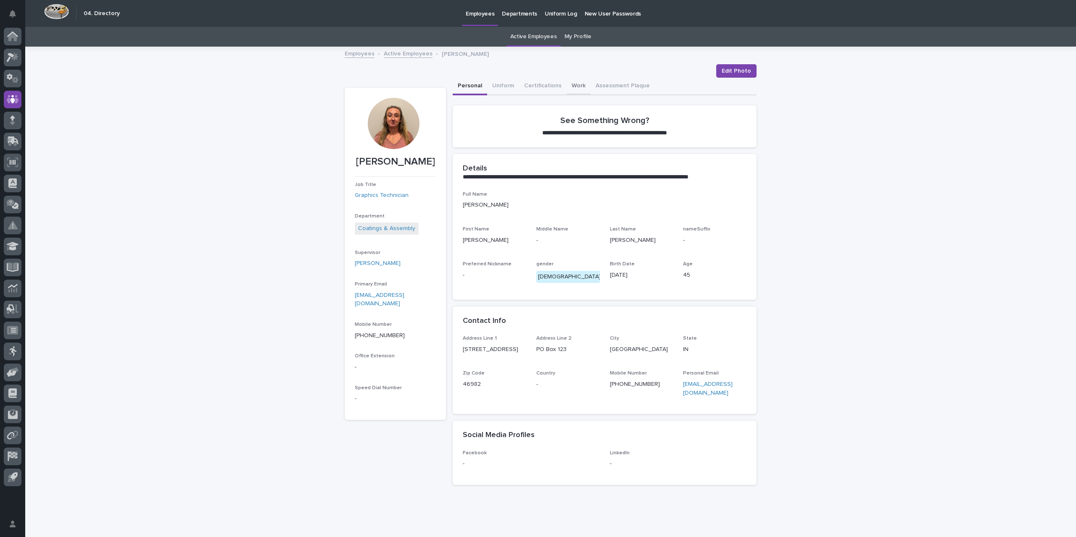
click at [571, 89] on button "Work" at bounding box center [578, 87] width 24 height 18
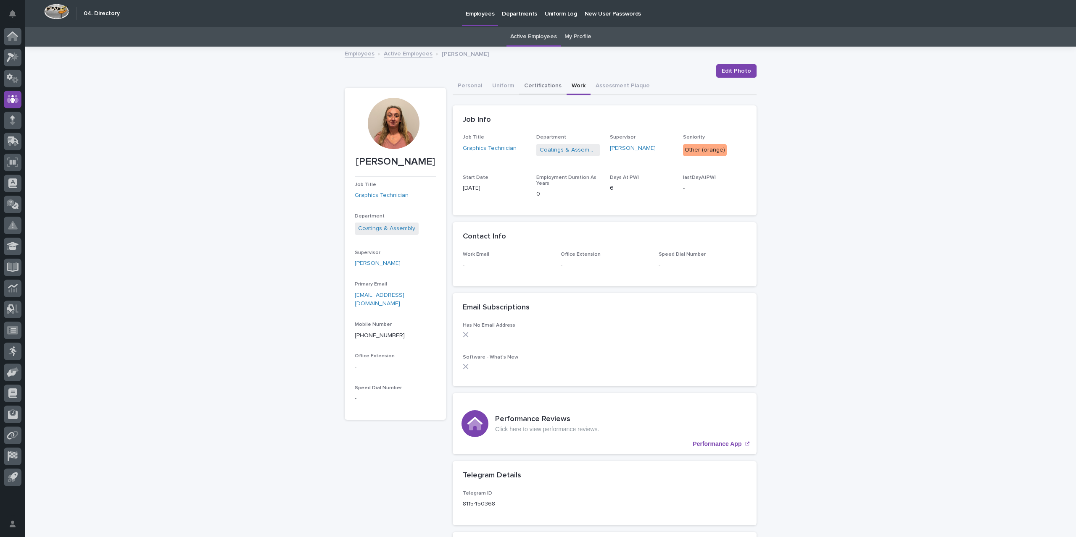
click at [540, 86] on button "Certifications" at bounding box center [542, 87] width 47 height 18
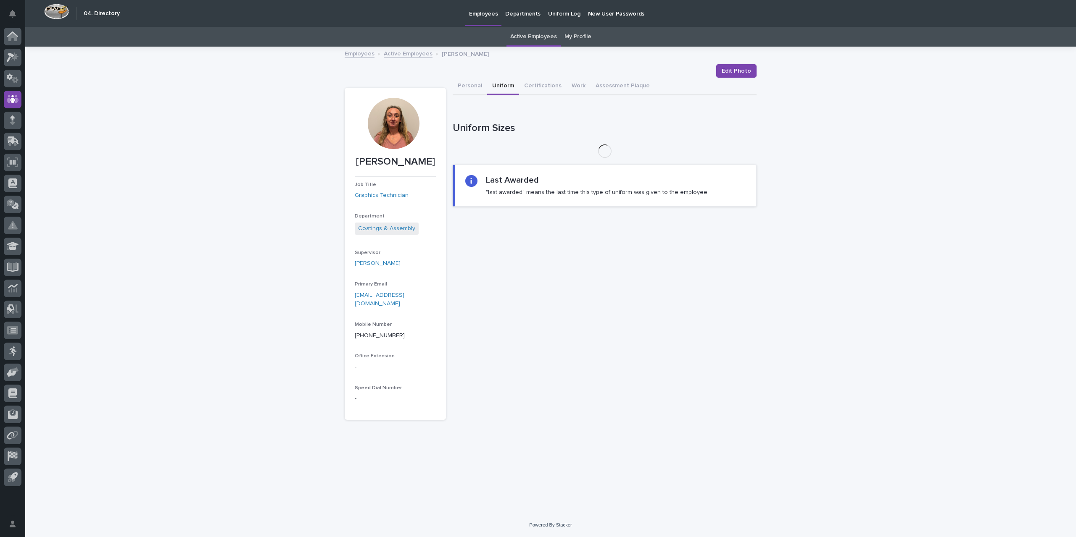
click at [508, 88] on button "Uniform" at bounding box center [503, 87] width 32 height 18
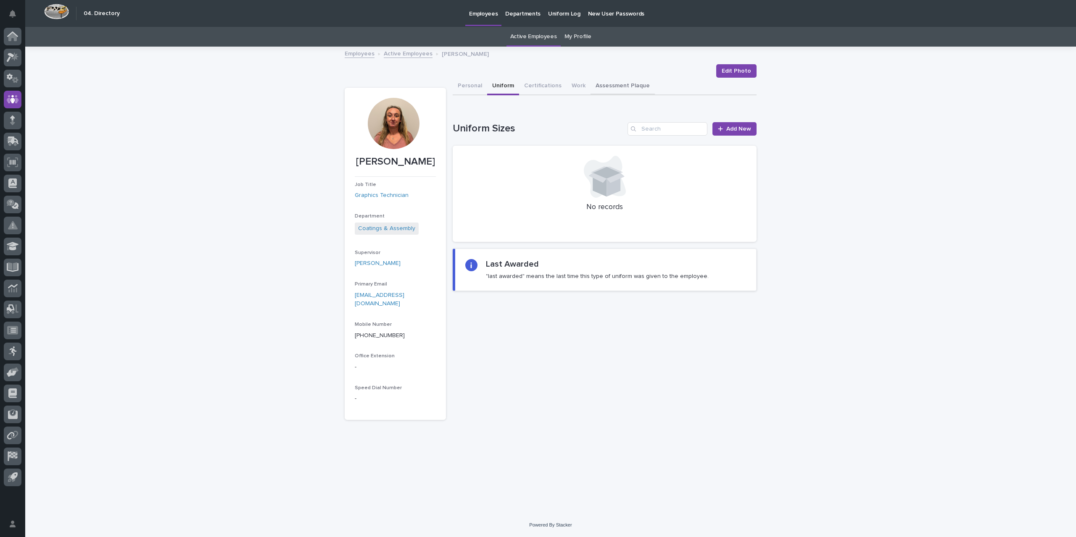
click at [603, 83] on button "Assessment Plaque" at bounding box center [622, 87] width 64 height 18
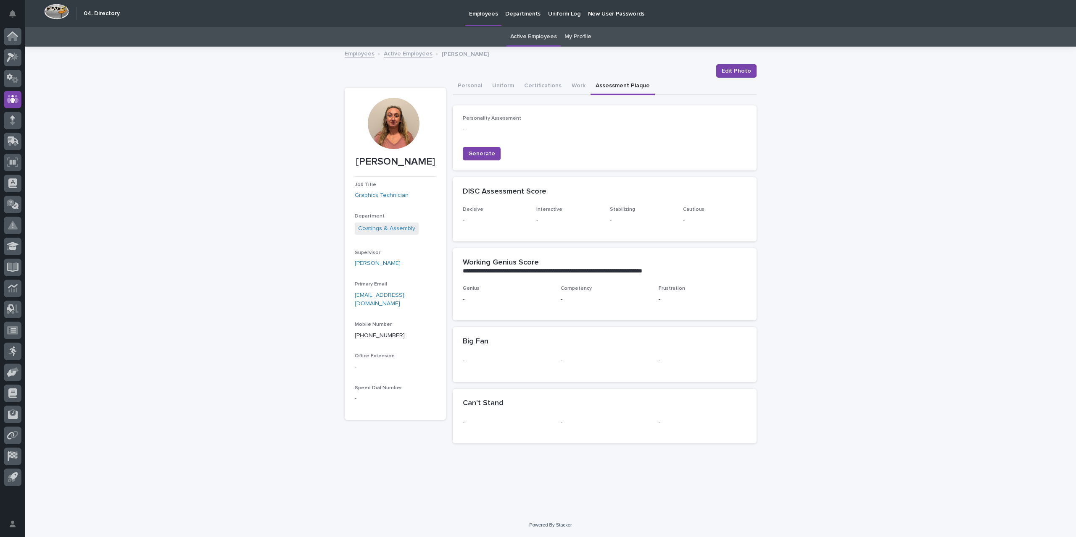
click at [402, 54] on link "Active Employees" at bounding box center [408, 53] width 49 height 10
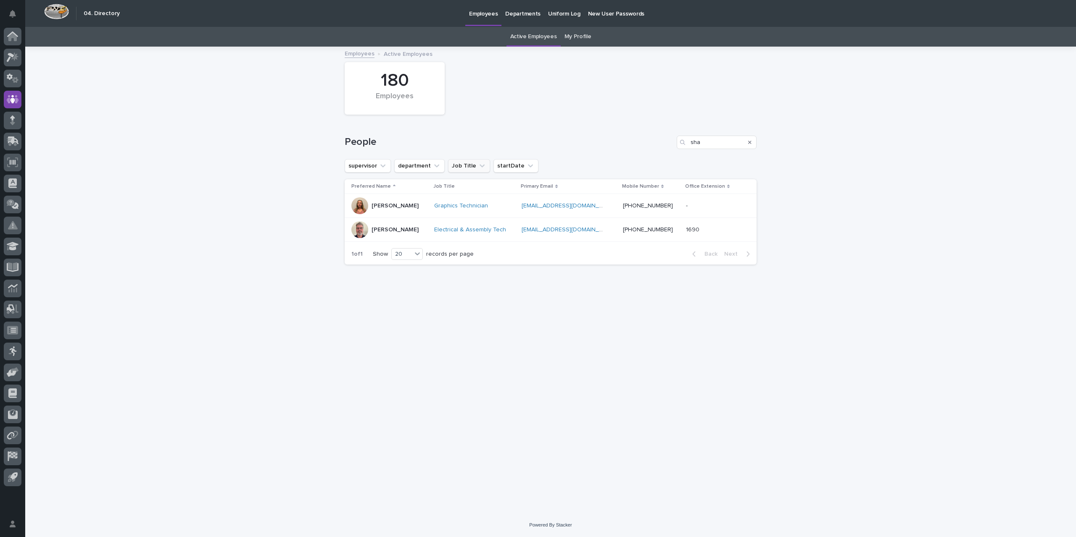
click at [459, 163] on button "Job Title" at bounding box center [469, 165] width 42 height 13
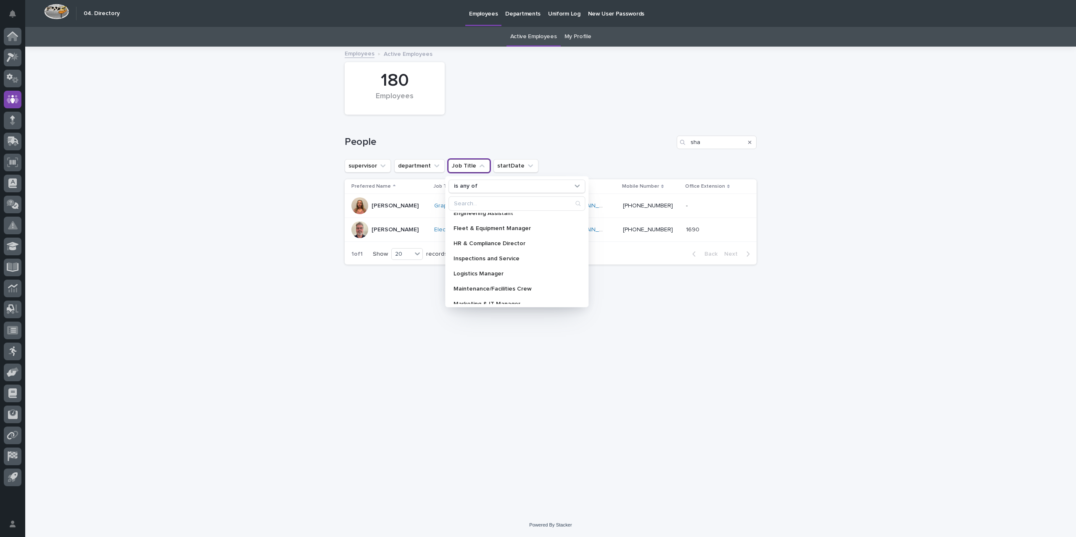
scroll to position [336, 0]
click at [582, 106] on div "180 Employees" at bounding box center [550, 88] width 420 height 61
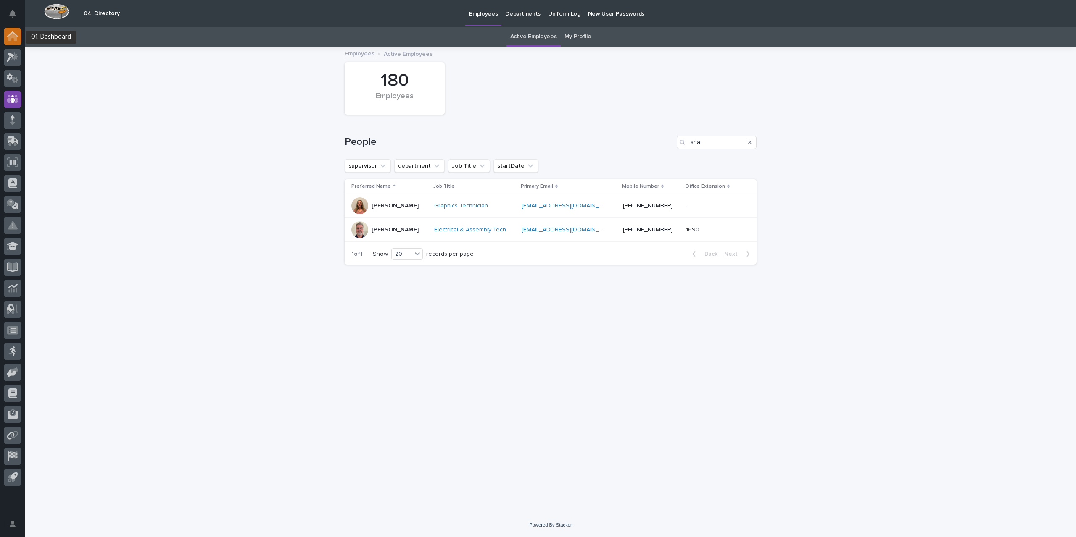
click at [12, 32] on icon at bounding box center [12, 34] width 11 height 5
